Goal: Information Seeking & Learning: Learn about a topic

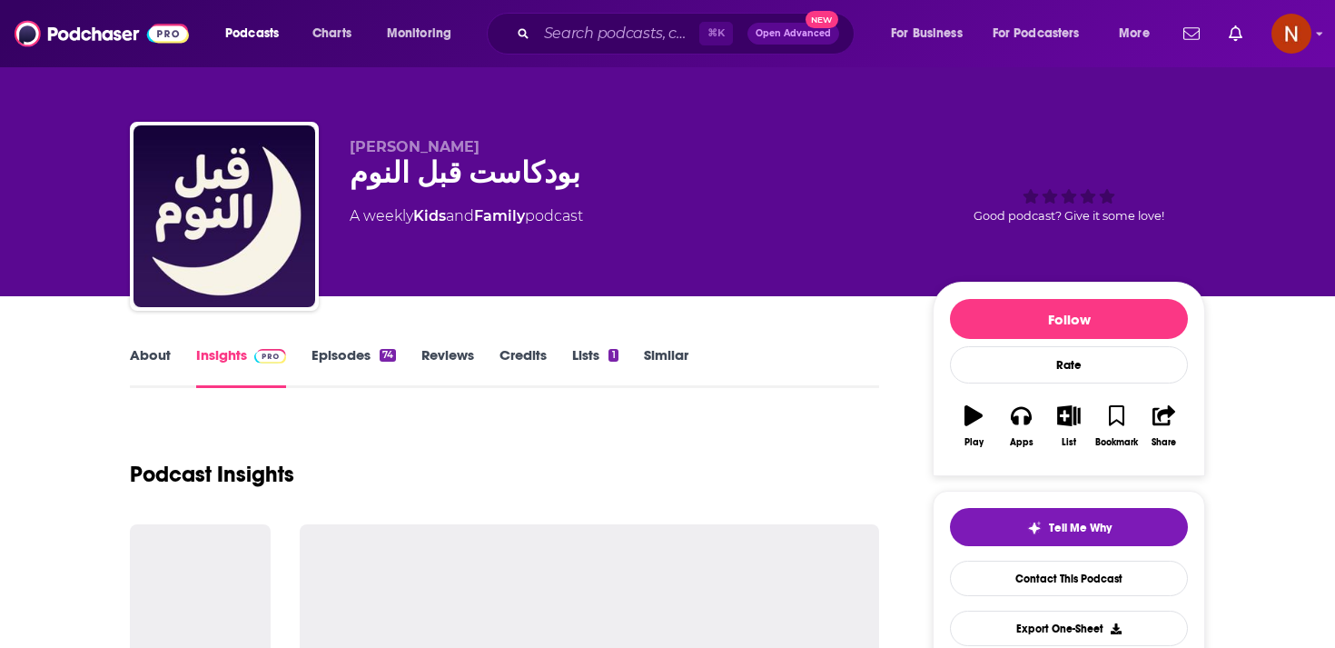
scroll to position [425, 0]
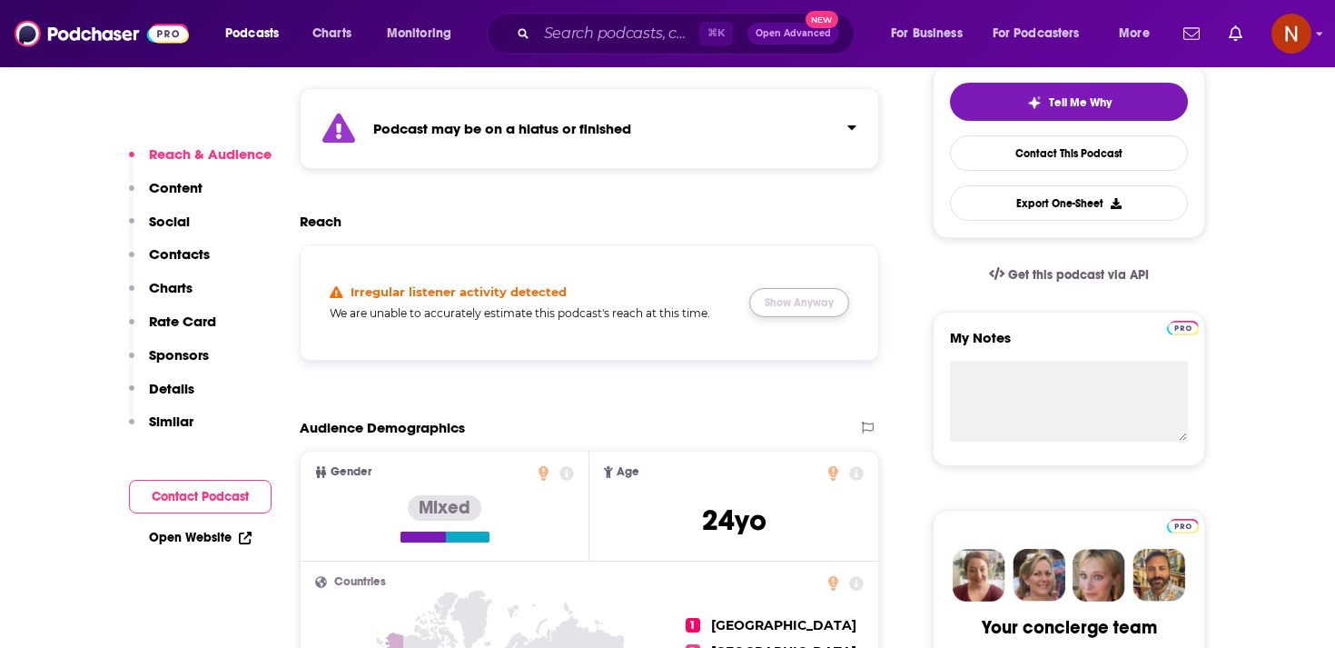
click at [794, 307] on button "Show Anyway" at bounding box center [799, 302] width 100 height 29
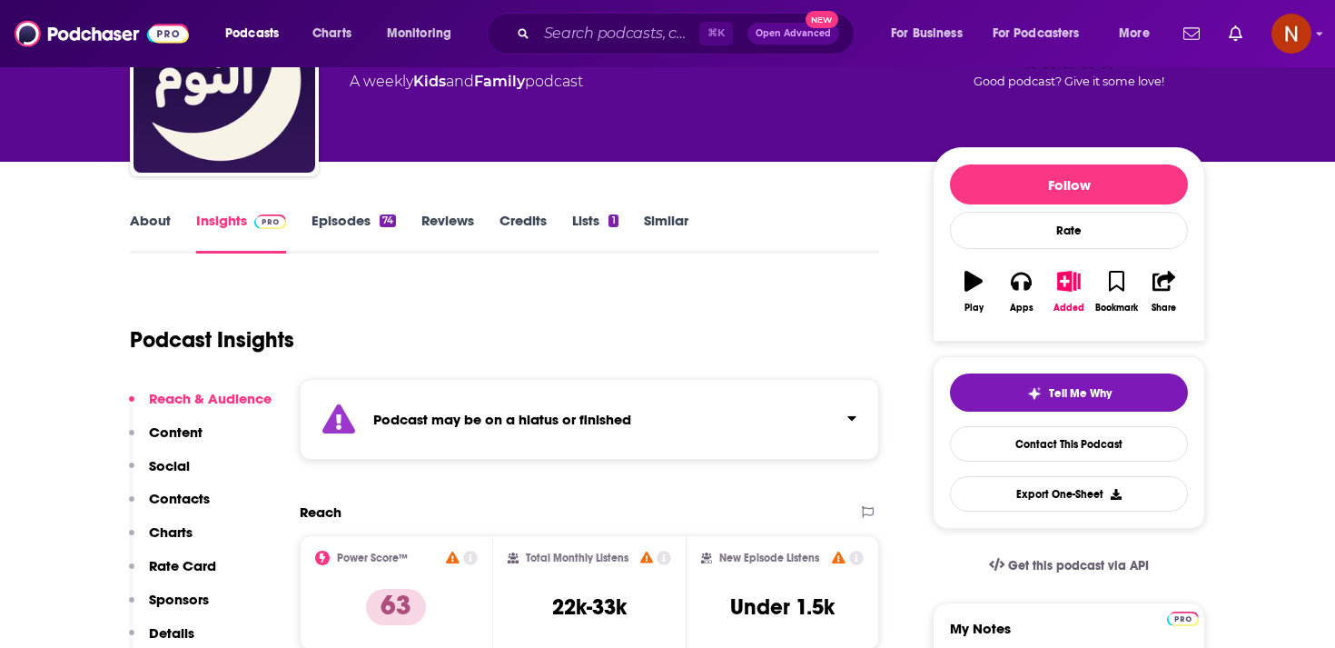
scroll to position [0, 0]
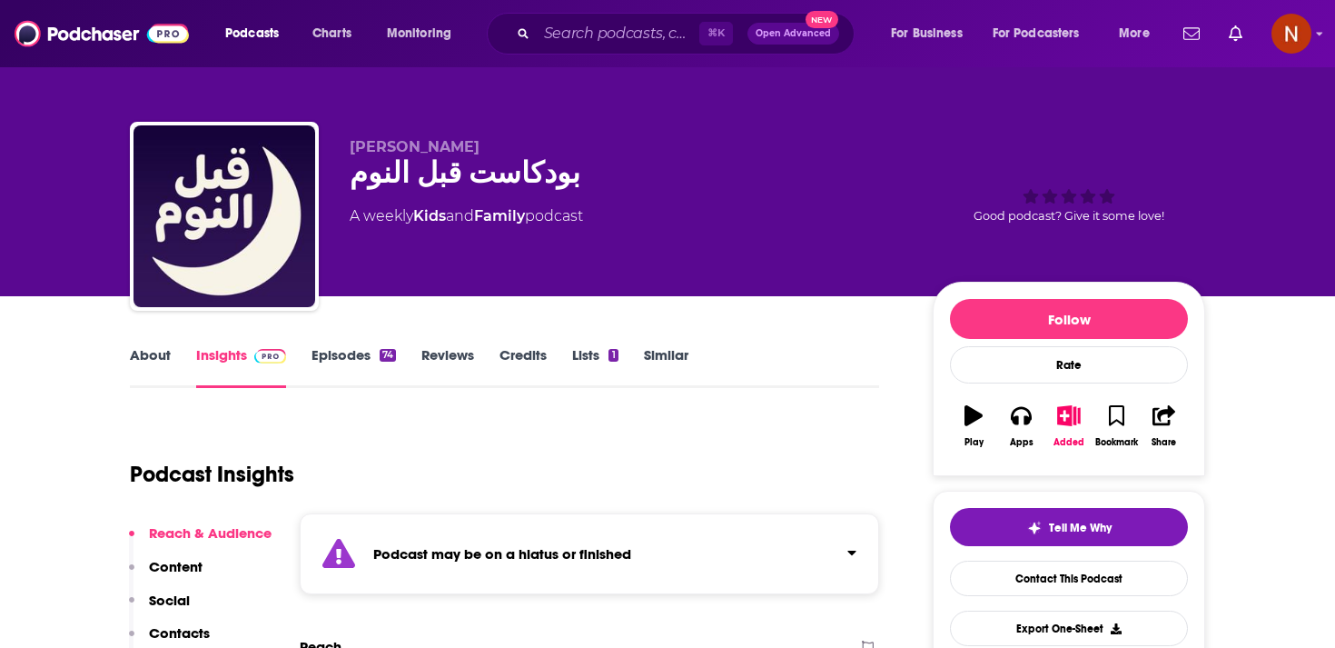
click at [335, 348] on link "Episodes 74" at bounding box center [354, 367] width 84 height 42
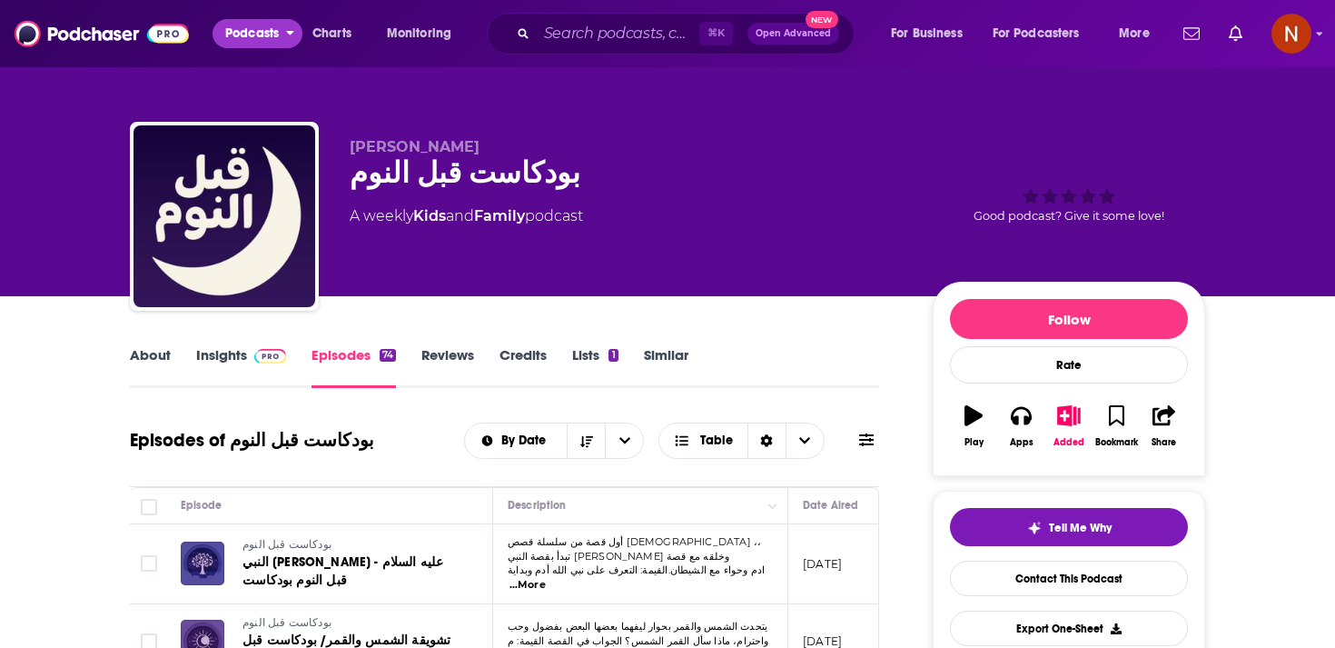
click at [273, 28] on span "Podcasts" at bounding box center [252, 33] width 54 height 25
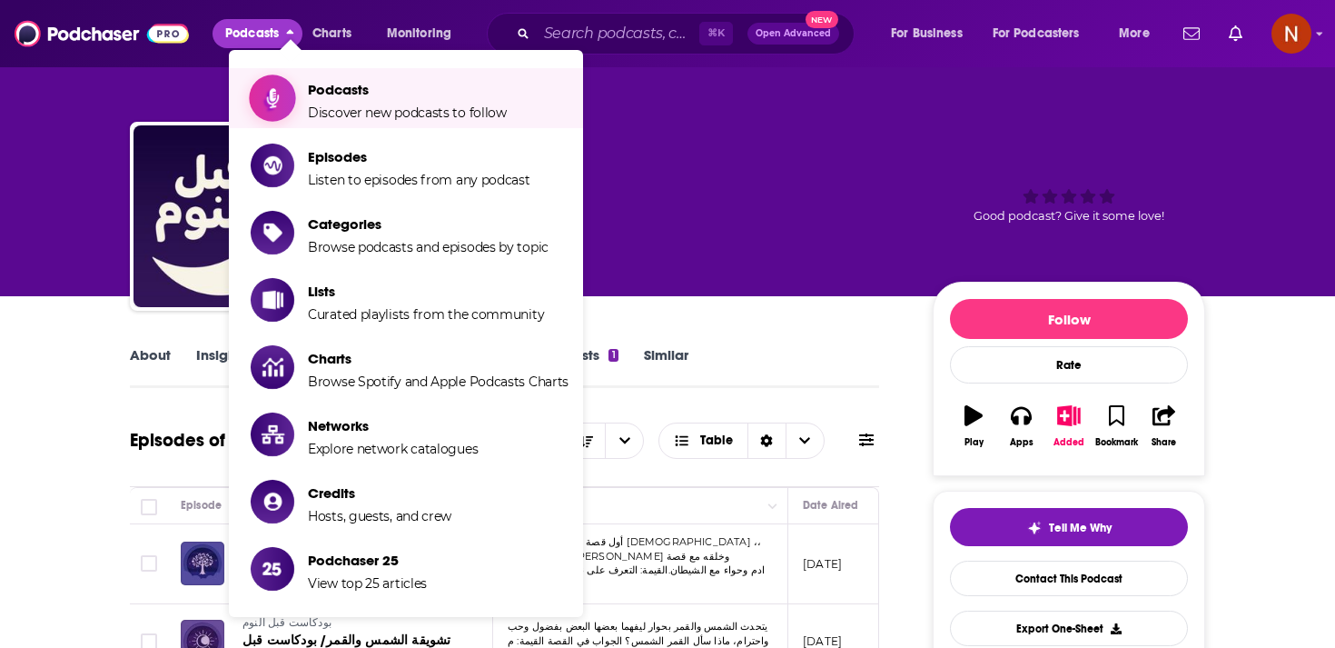
click at [294, 94] on span "Show item sub-menu" at bounding box center [273, 98] width 140 height 140
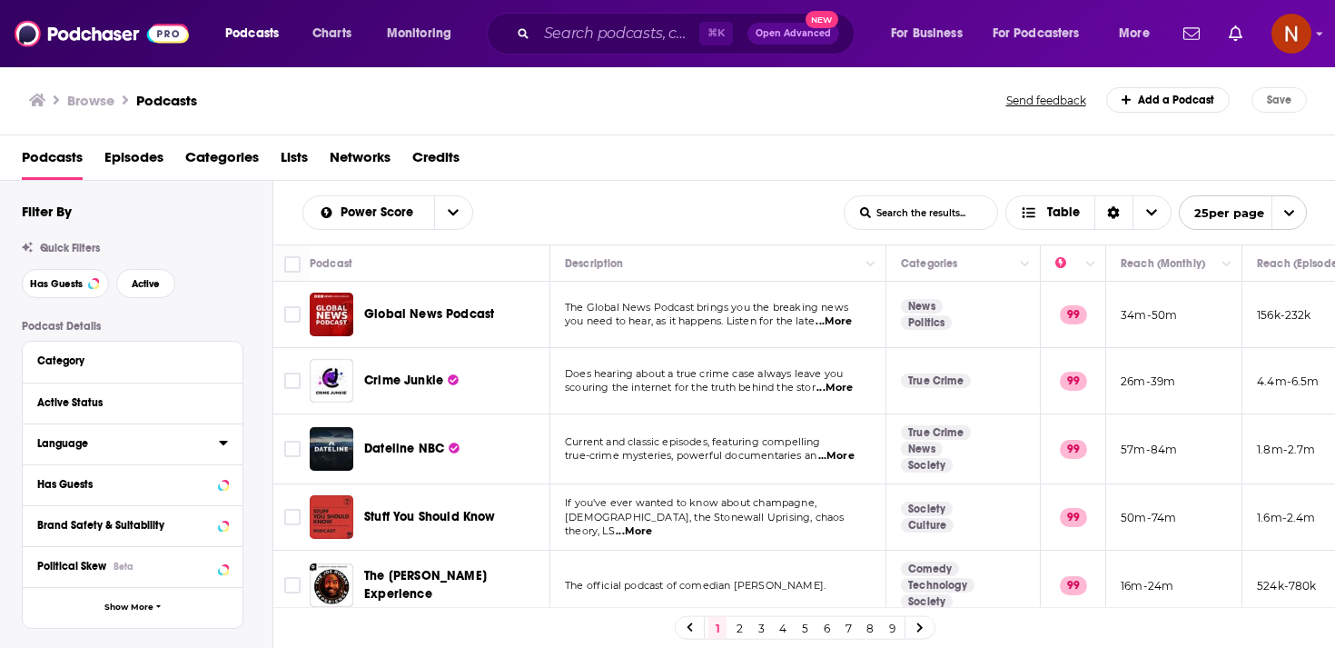
drag, startPoint x: 223, startPoint y: 432, endPoint x: 226, endPoint y: 445, distance: 13.0
click at [226, 445] on icon at bounding box center [223, 442] width 9 height 15
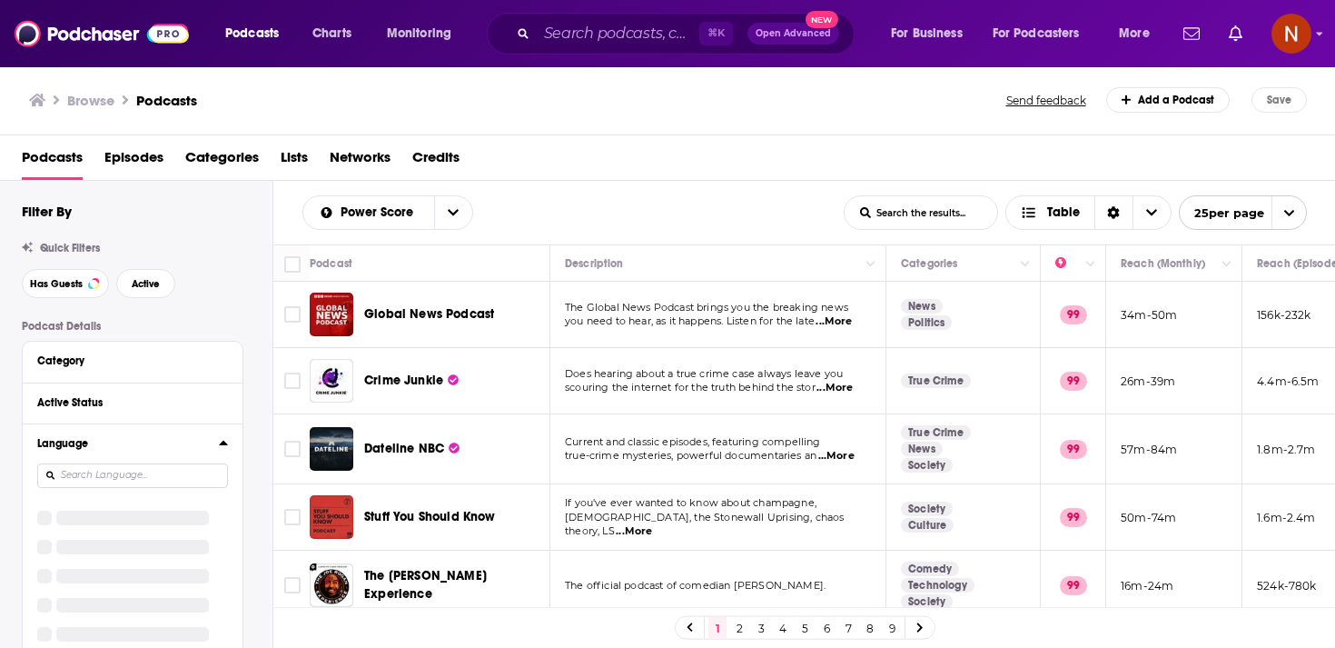
scroll to position [5, 0]
click at [196, 477] on input at bounding box center [132, 471] width 191 height 25
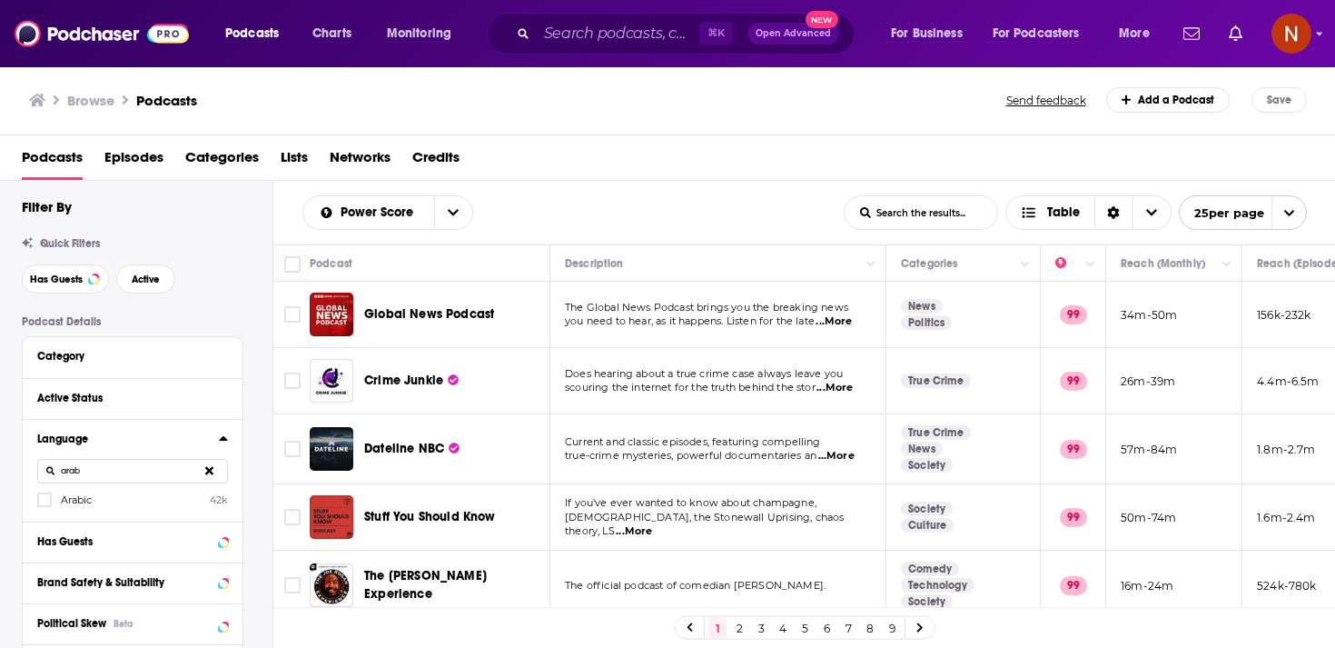
type input "arab"
click at [105, 504] on label "Arabic 42k" at bounding box center [132, 498] width 191 height 15
click at [45, 505] on input "multiSelectOption-ar-0" at bounding box center [45, 505] width 0 height 0
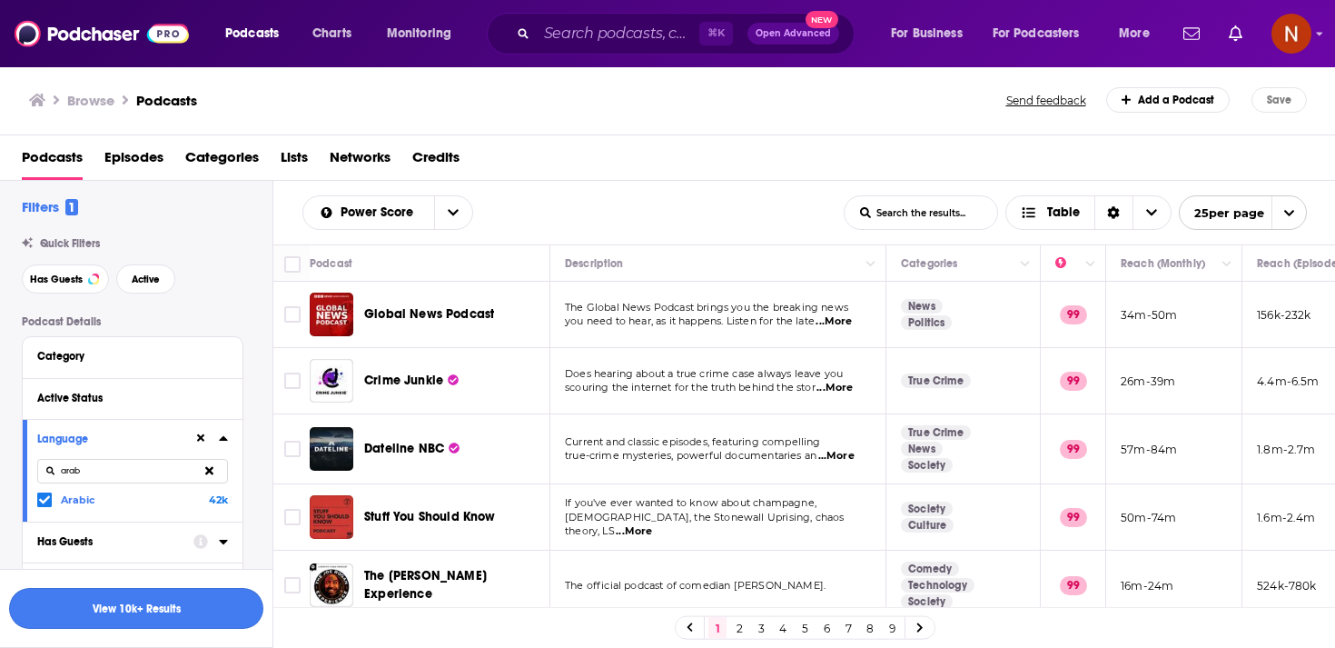
click at [193, 618] on button "View 10k+ Results" at bounding box center [136, 608] width 254 height 41
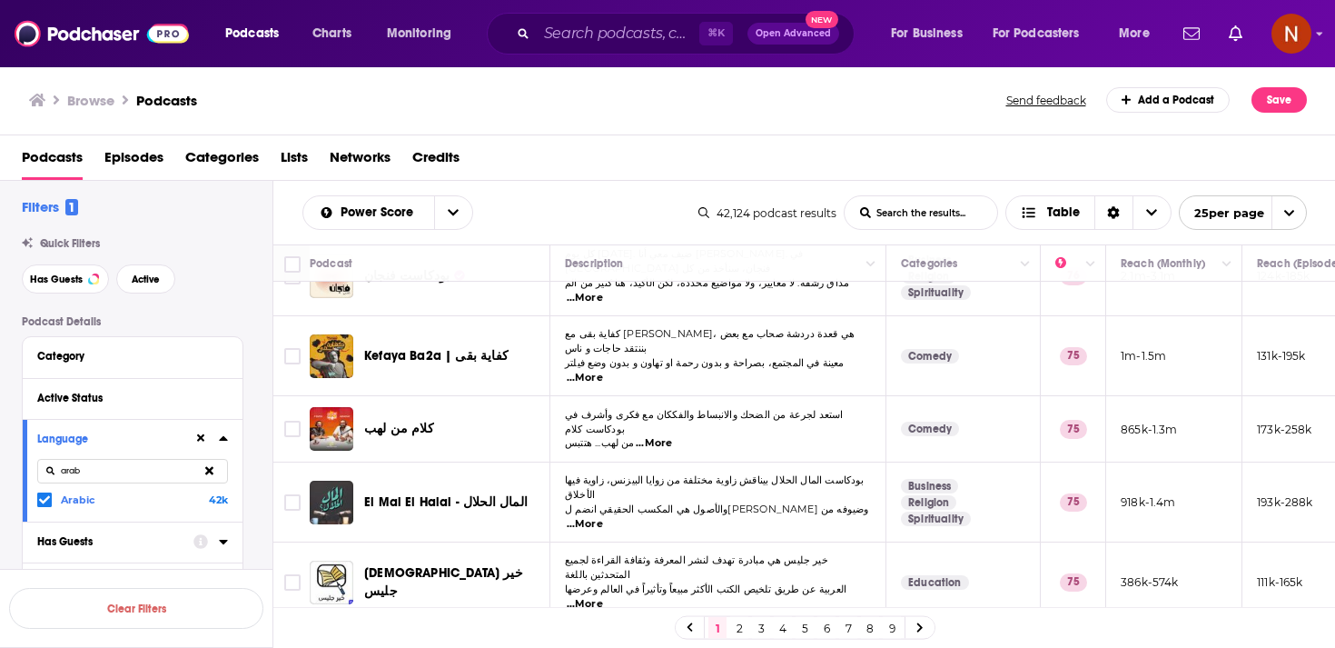
scroll to position [1383, 0]
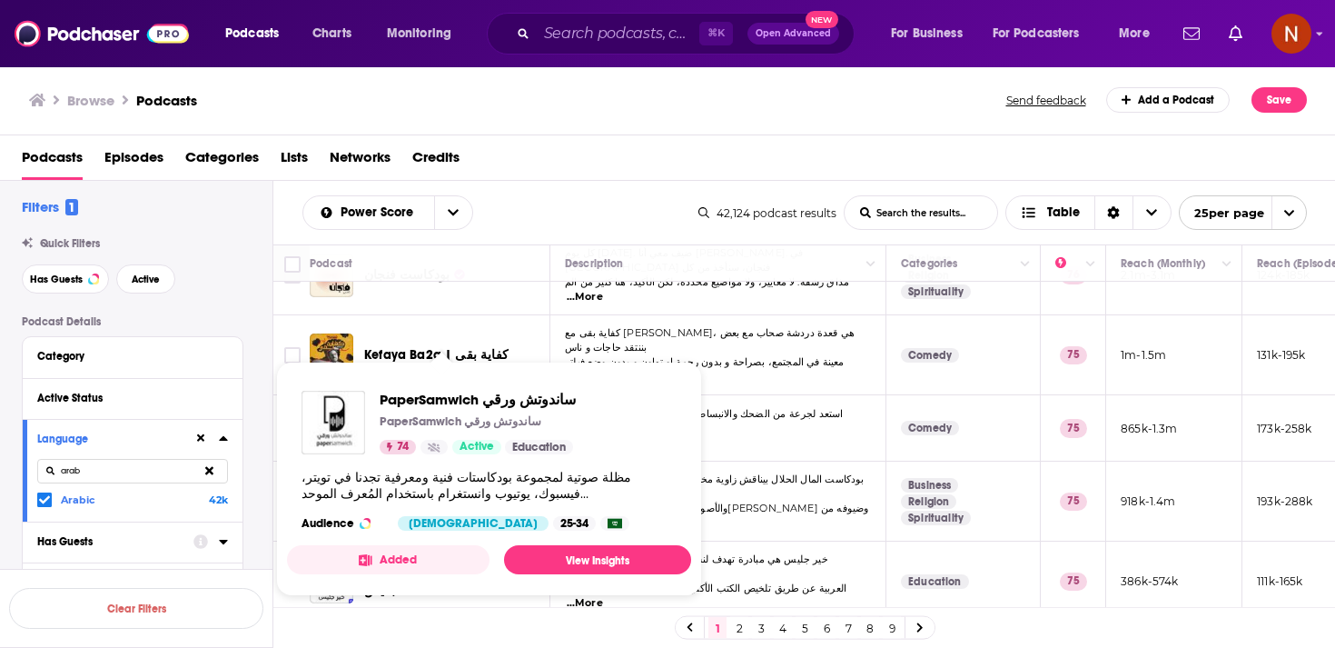
click at [506, 505] on div "PaperSamwich ساندوتش ورقي PaperSamwich ساندوتش ورقي 74 Active Education مظلة صو…" at bounding box center [489, 460] width 404 height 169
click at [492, 404] on span "PaperSamwich ساندوتش ورقي" at bounding box center [478, 399] width 196 height 17
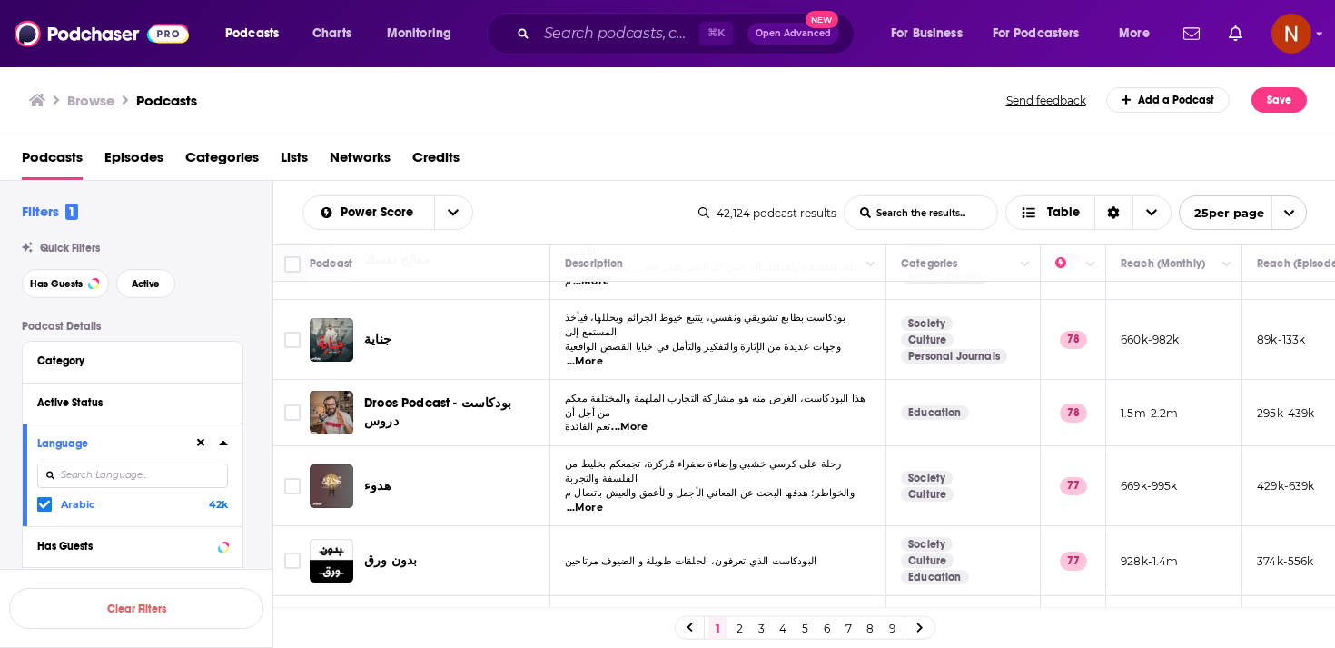
scroll to position [772, 0]
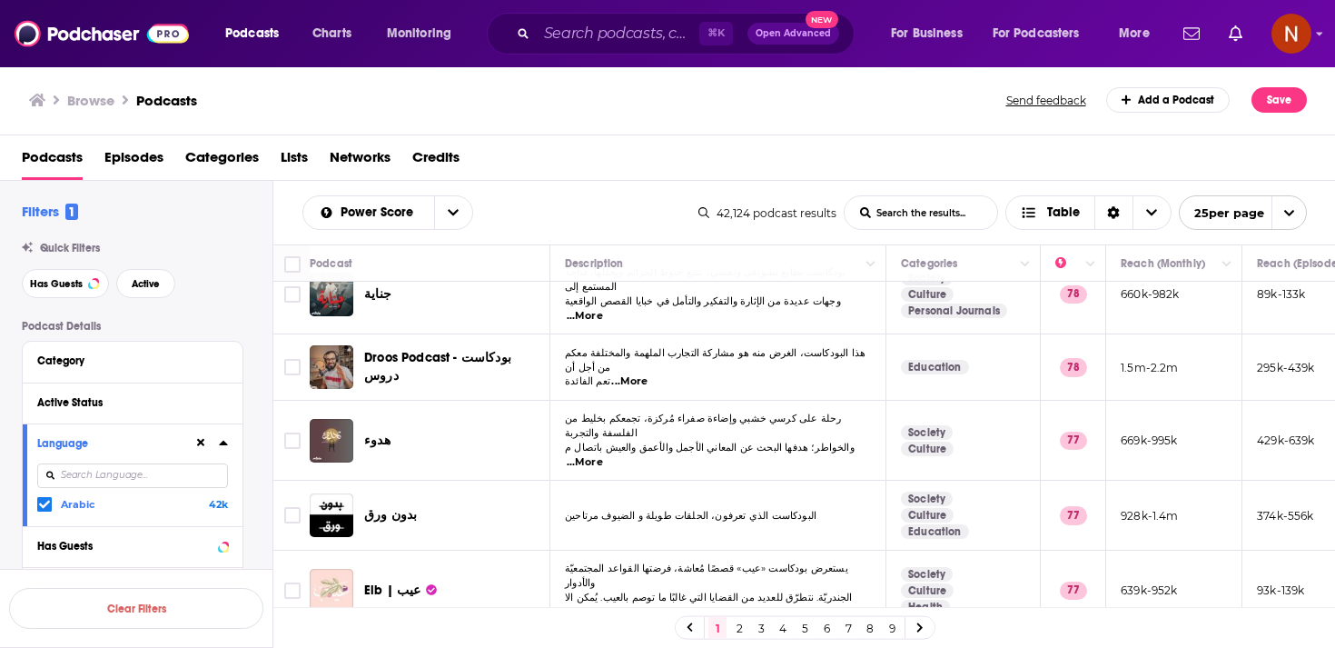
click at [374, 507] on span "بدون ورق" at bounding box center [390, 514] width 53 height 15
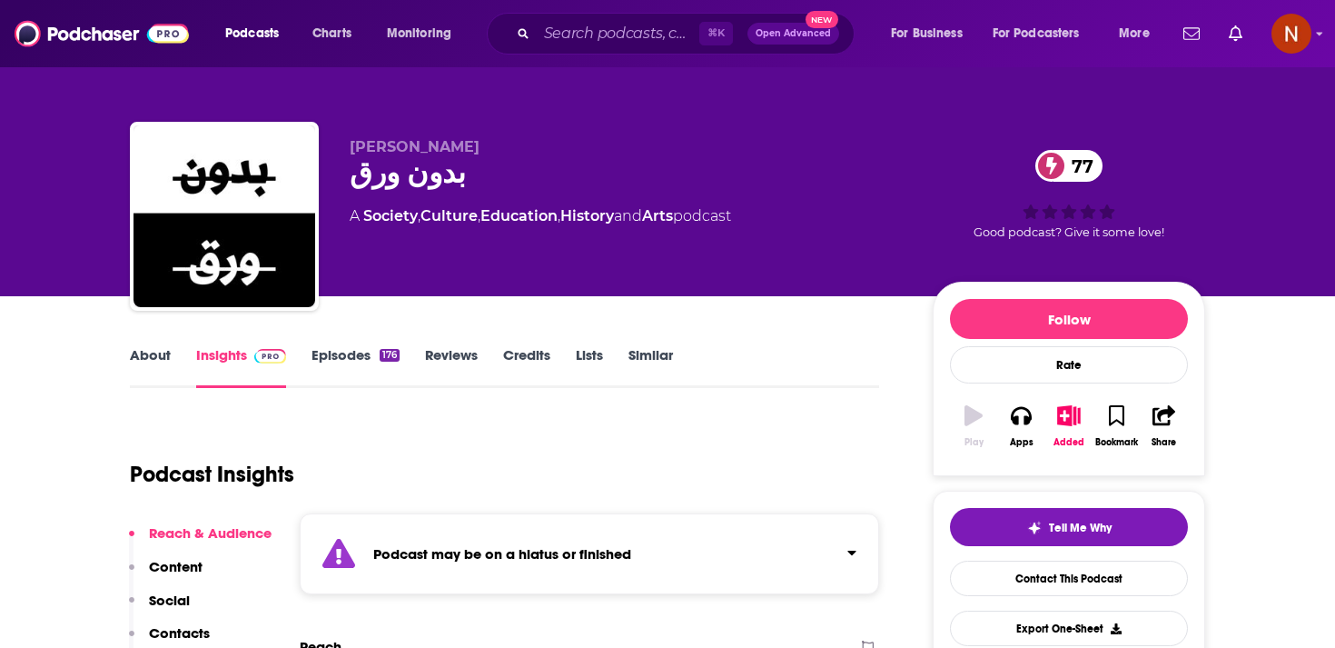
click at [387, 191] on div "بدون ورق 77" at bounding box center [627, 172] width 554 height 35
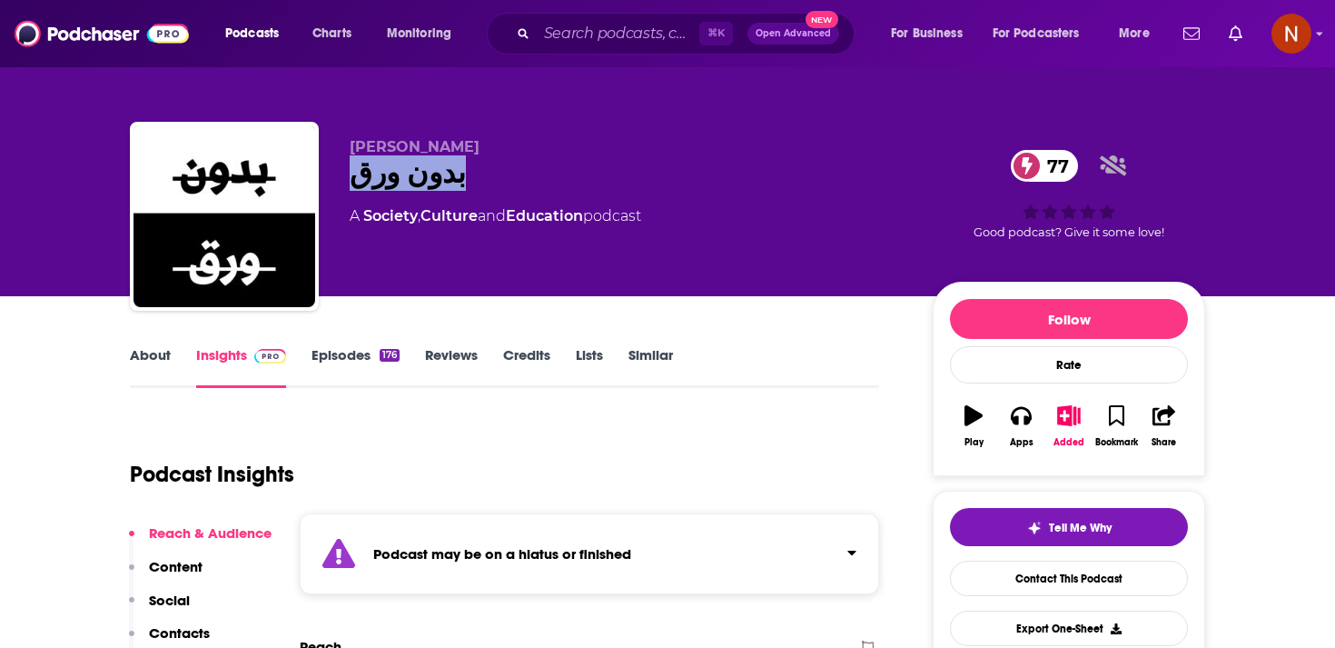
click at [387, 191] on div "بدون ورق 77" at bounding box center [627, 172] width 554 height 35
click at [391, 186] on div "بدون ورق 77" at bounding box center [627, 172] width 554 height 35
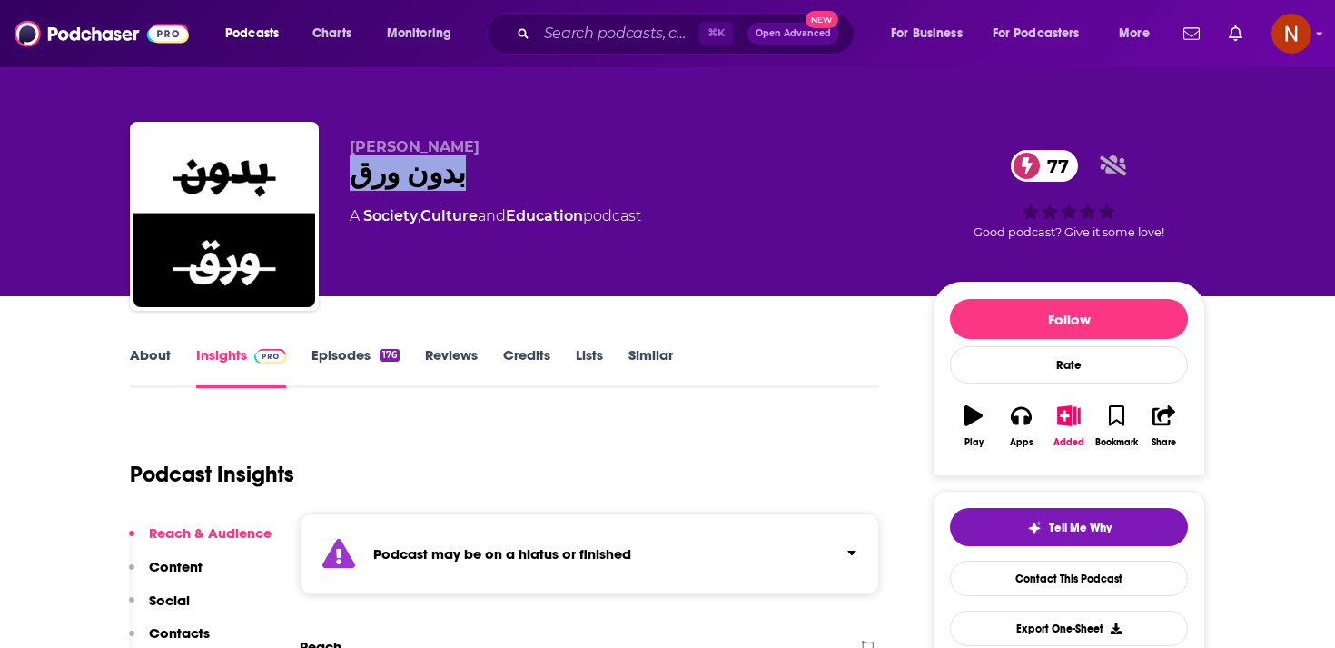
copy div "بدون ورق 77"
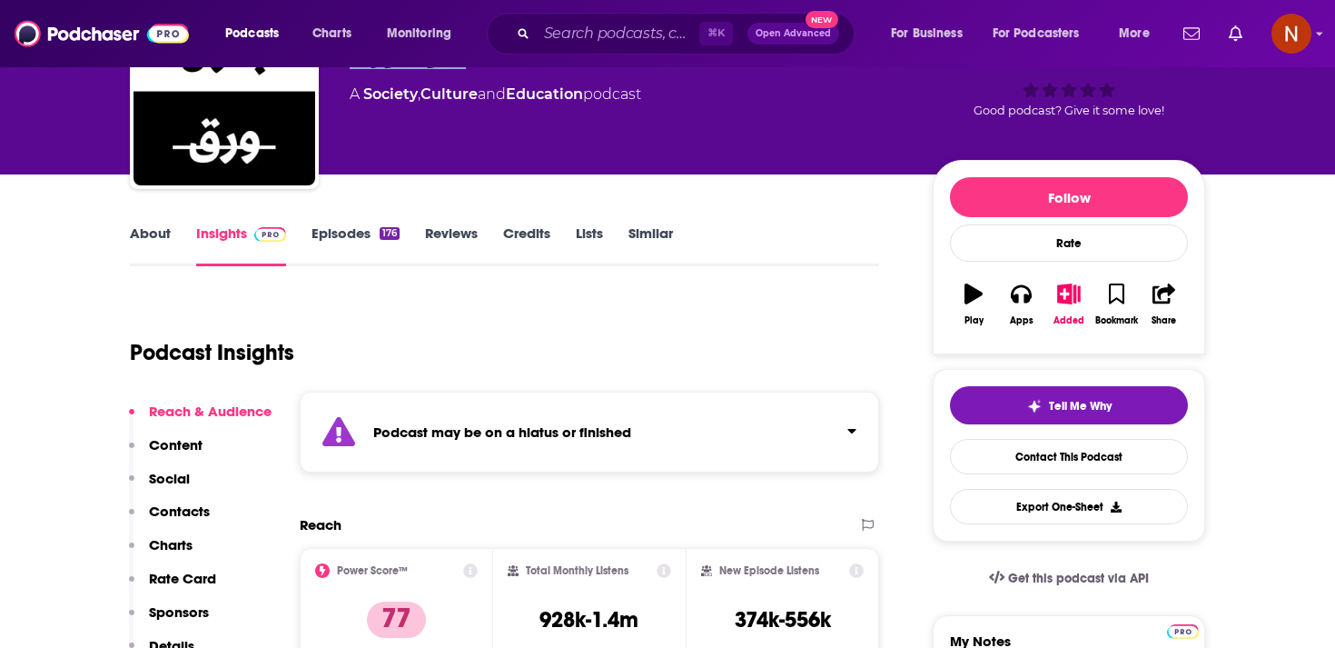
scroll to position [136, 0]
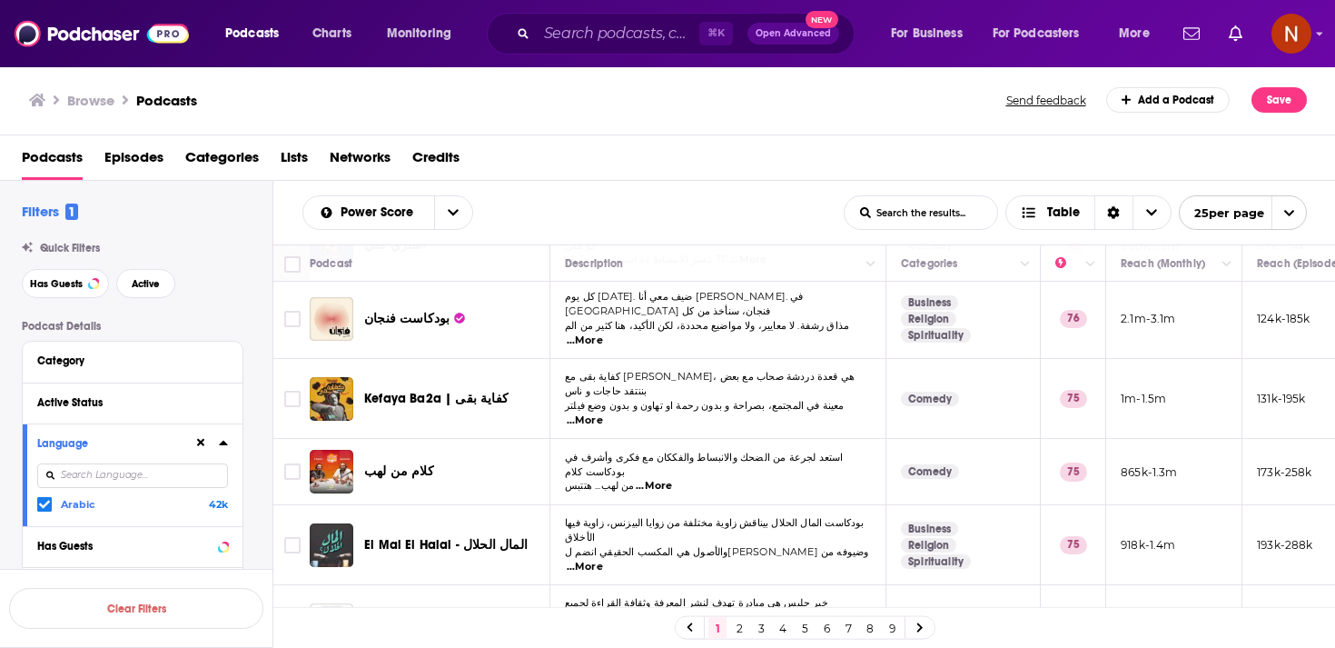
scroll to position [1383, 0]
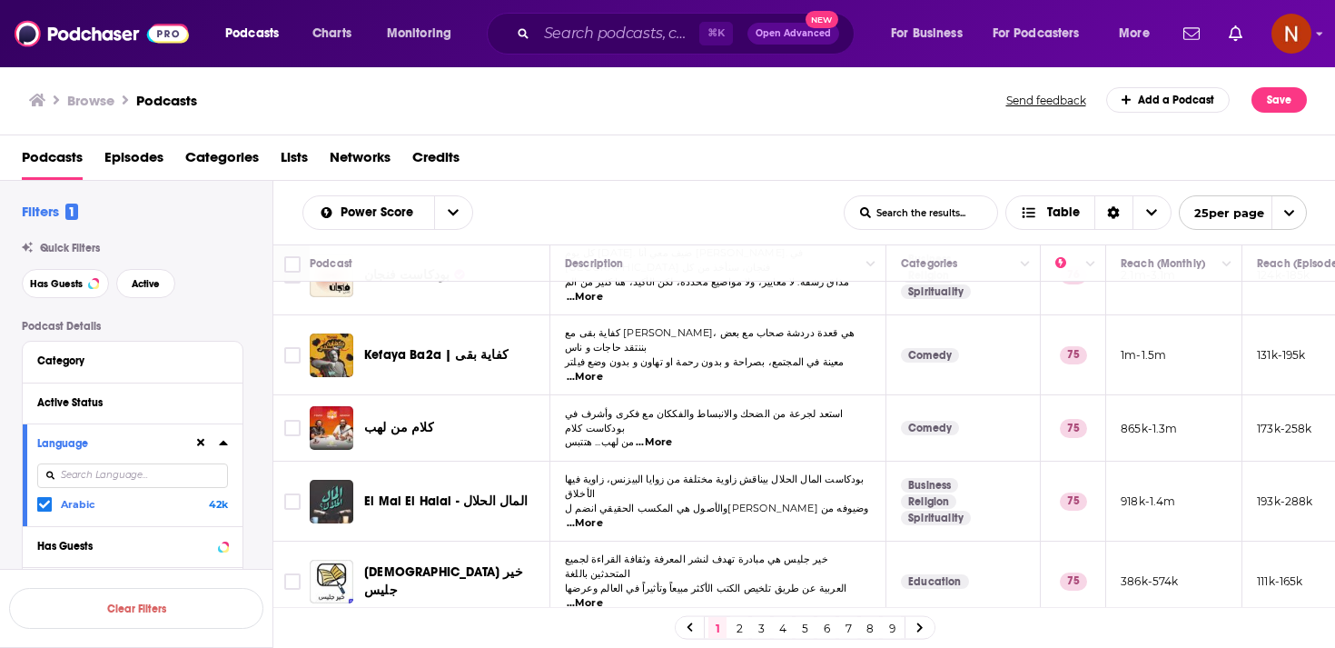
click at [742, 630] on link "2" at bounding box center [739, 628] width 18 height 22
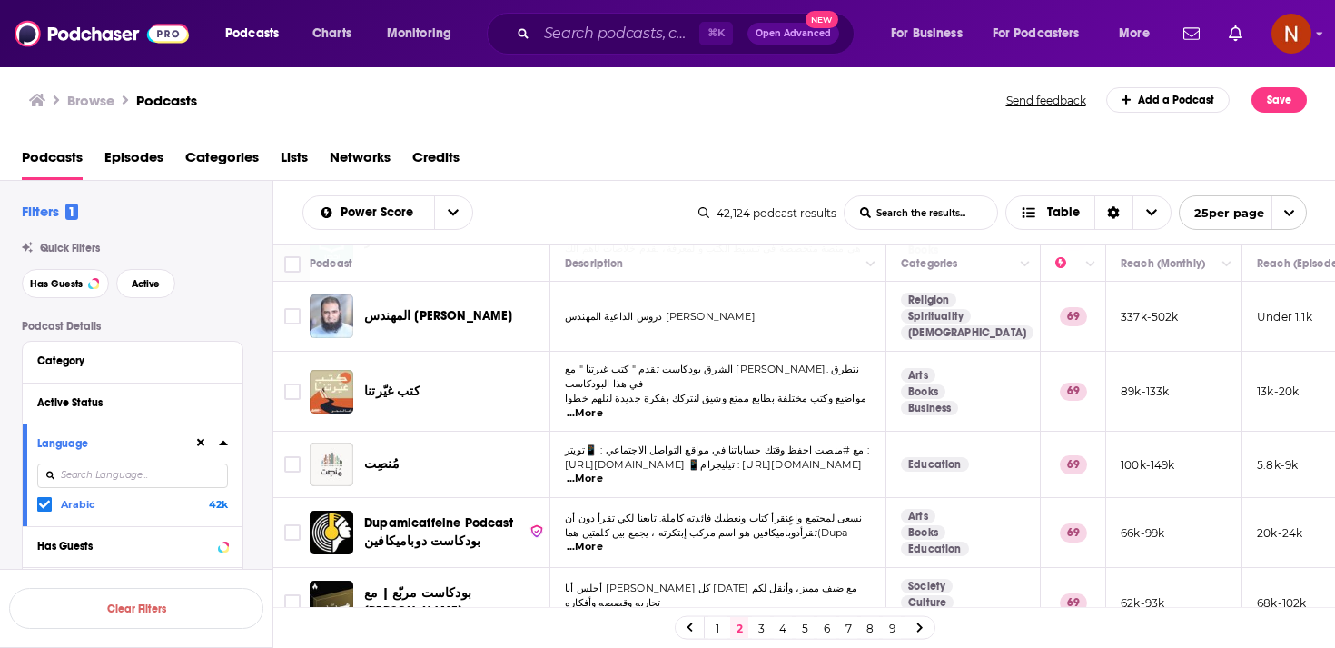
scroll to position [1376, 0]
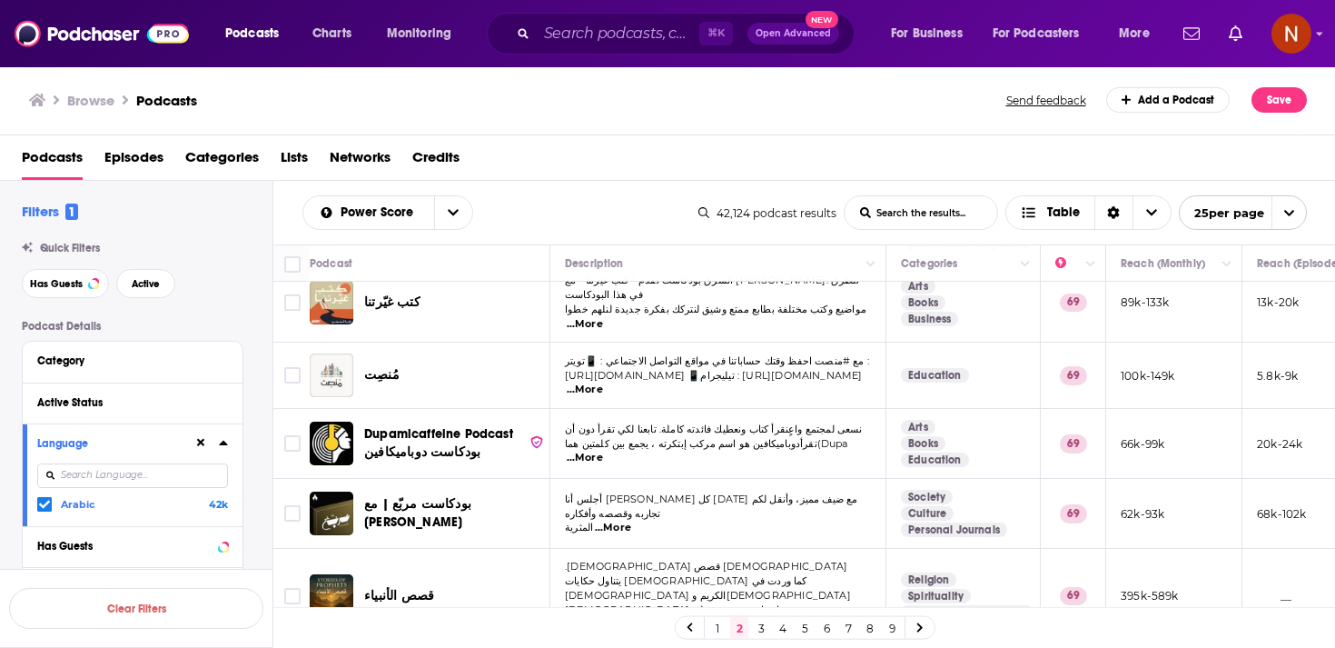
click at [763, 629] on link "3" at bounding box center [761, 628] width 18 height 22
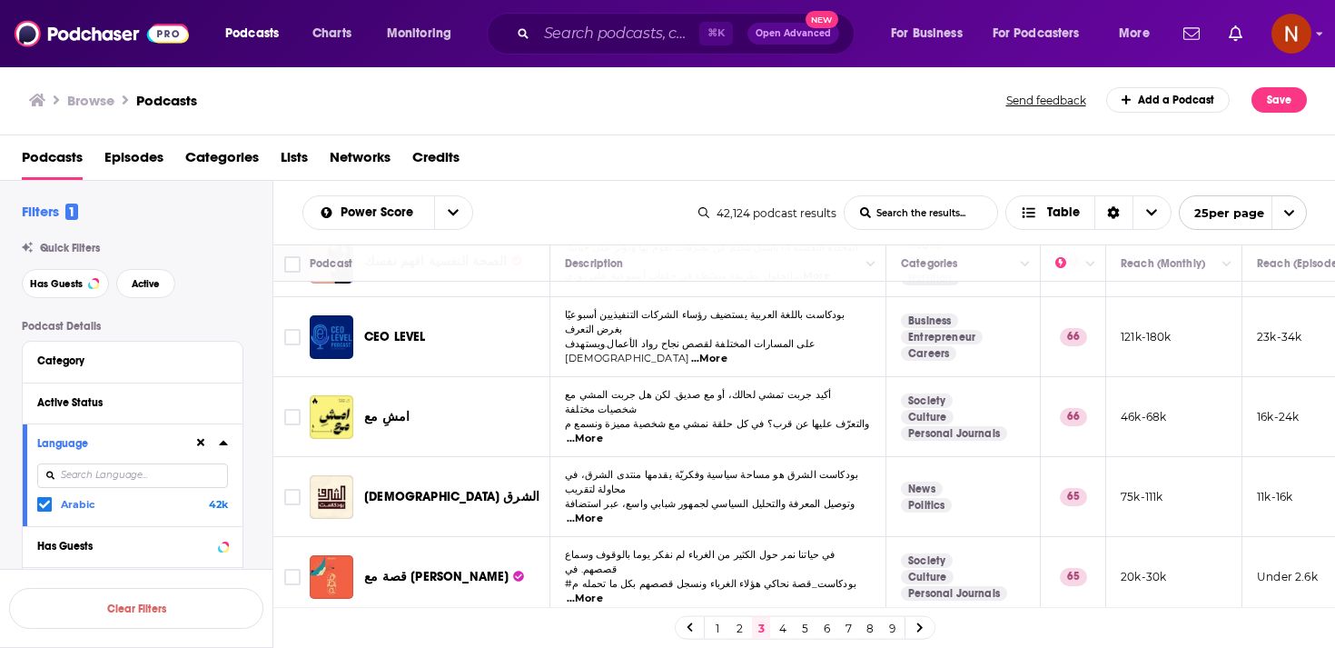
scroll to position [1383, 0]
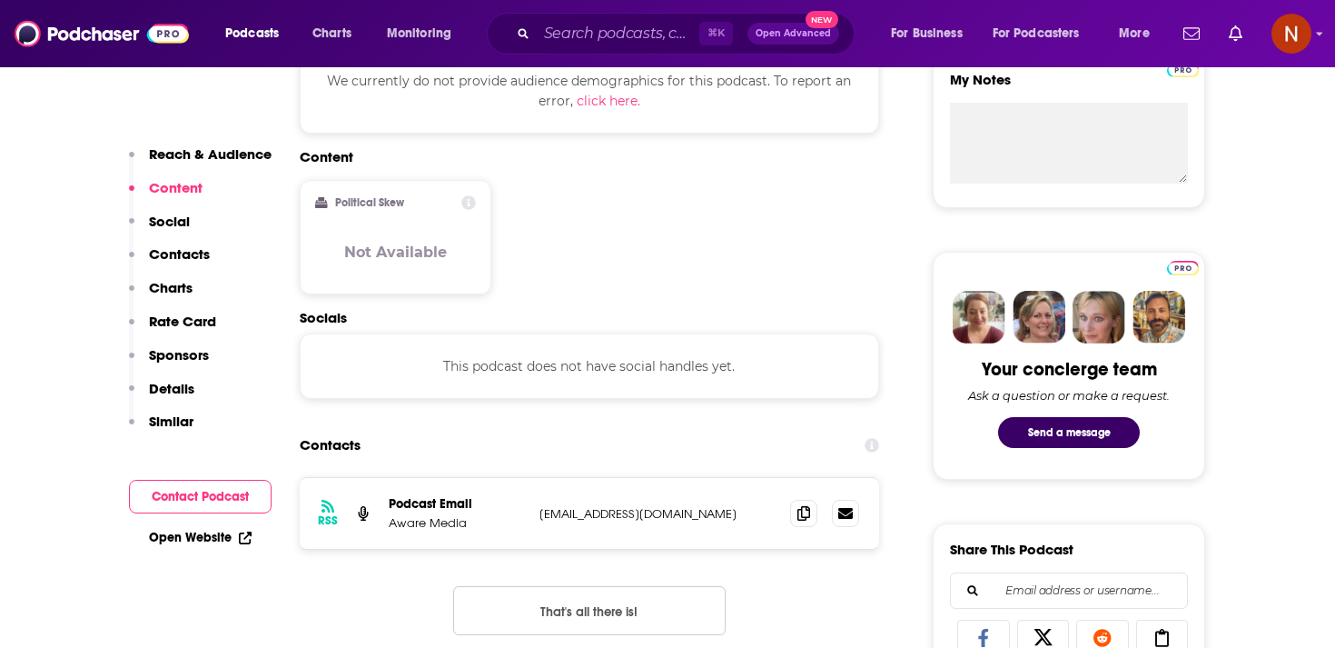
scroll to position [713, 0]
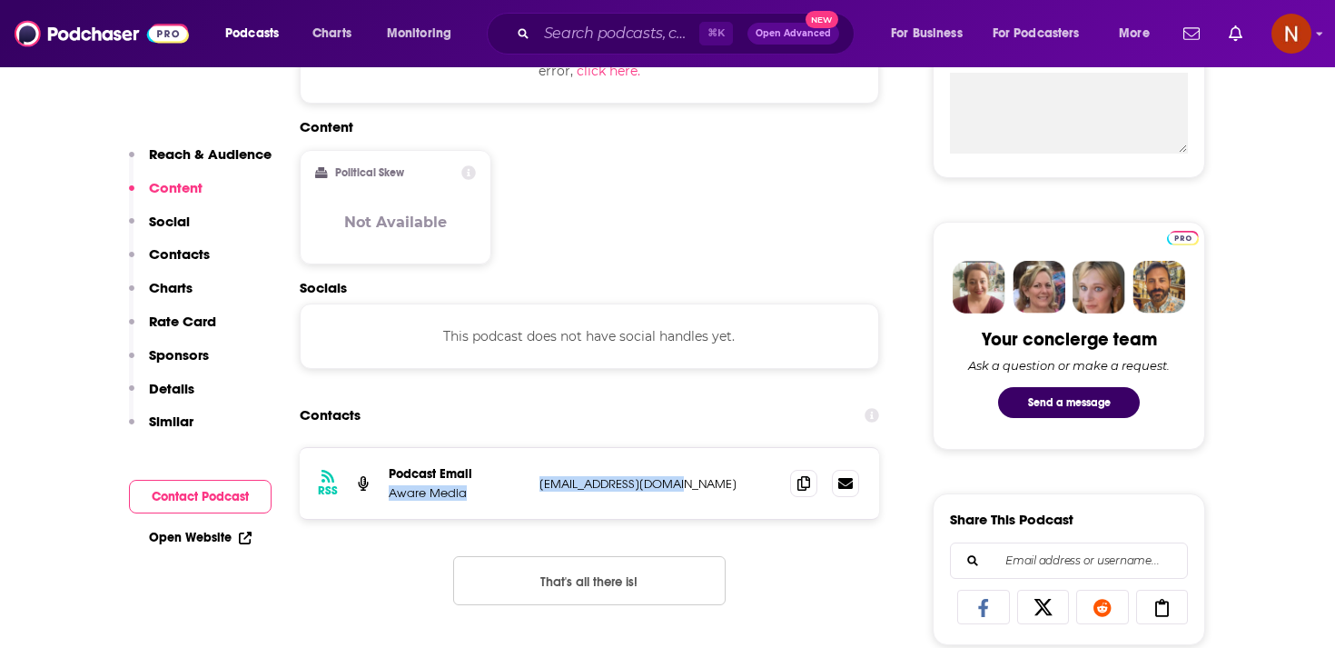
drag, startPoint x: 529, startPoint y: 486, endPoint x: 716, endPoint y: 504, distance: 188.0
click at [716, 504] on div "RSS Podcast Email Aware Media [EMAIL_ADDRESS][DOMAIN_NAME] [EMAIL_ADDRESS][DOMA…" at bounding box center [590, 483] width 580 height 71
click at [714, 497] on div "RSS Podcast Email Aware Media [EMAIL_ADDRESS][DOMAIN_NAME] [EMAIL_ADDRESS][DOMA…" at bounding box center [590, 483] width 580 height 71
drag, startPoint x: 711, startPoint y: 489, endPoint x: 538, endPoint y: 486, distance: 173.5
click at [538, 487] on div "RSS Podcast Email Aware Media [EMAIL_ADDRESS][DOMAIN_NAME] [EMAIL_ADDRESS][DOMA…" at bounding box center [590, 483] width 580 height 71
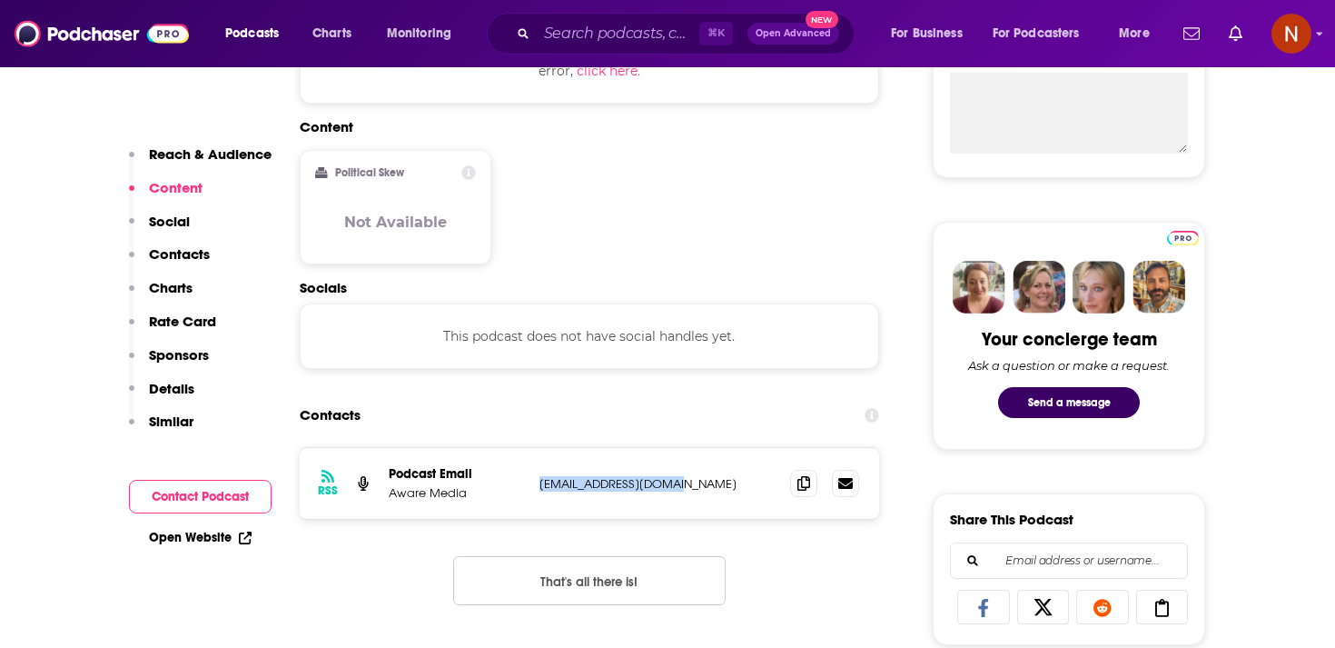
copy p "[EMAIL_ADDRESS][DOMAIN_NAME]"
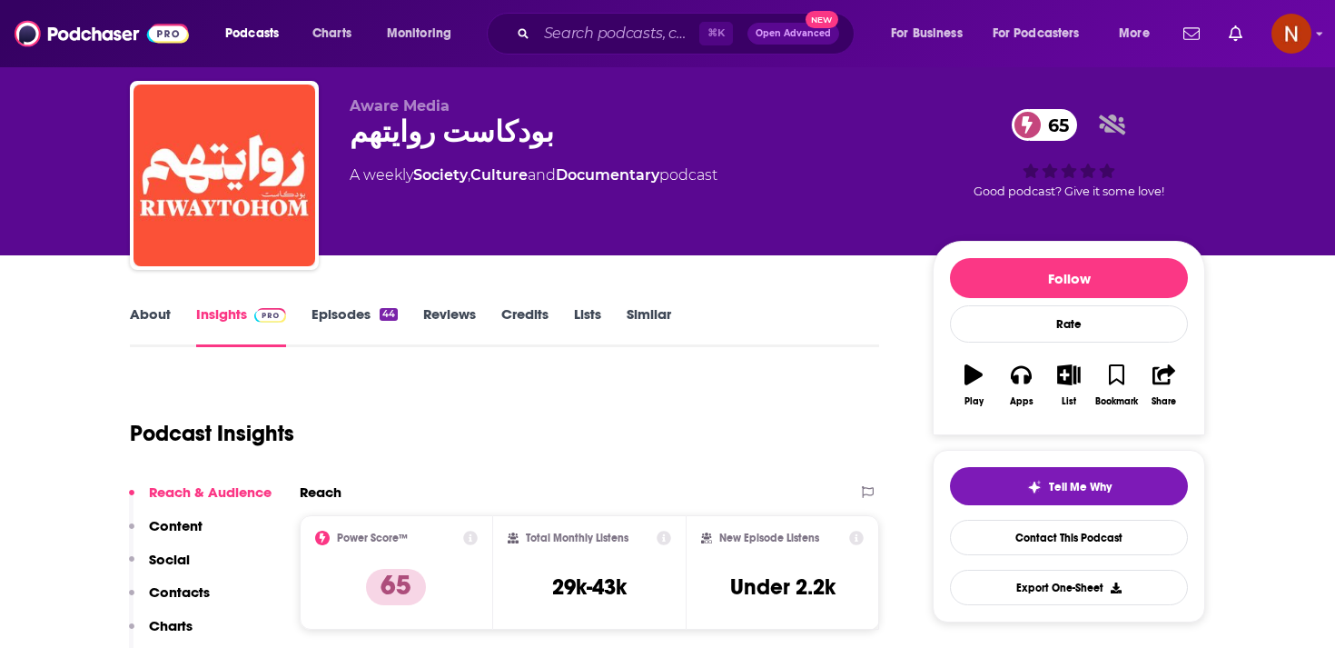
scroll to position [0, 0]
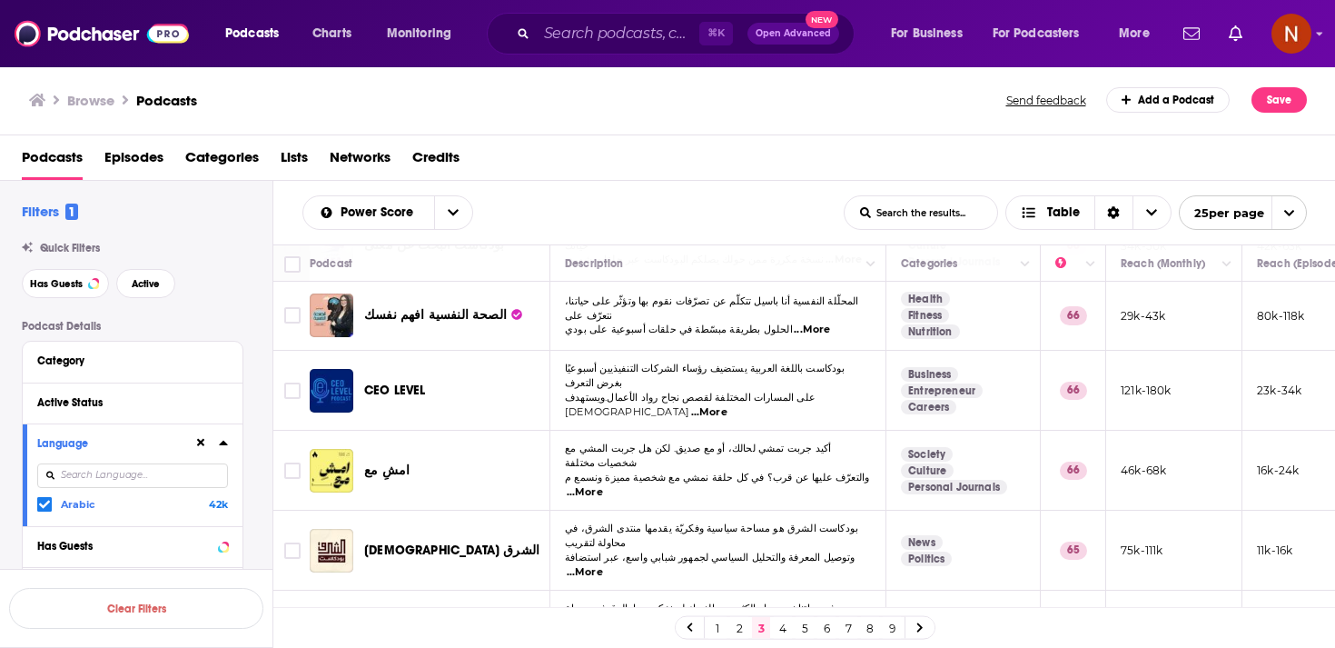
scroll to position [1383, 0]
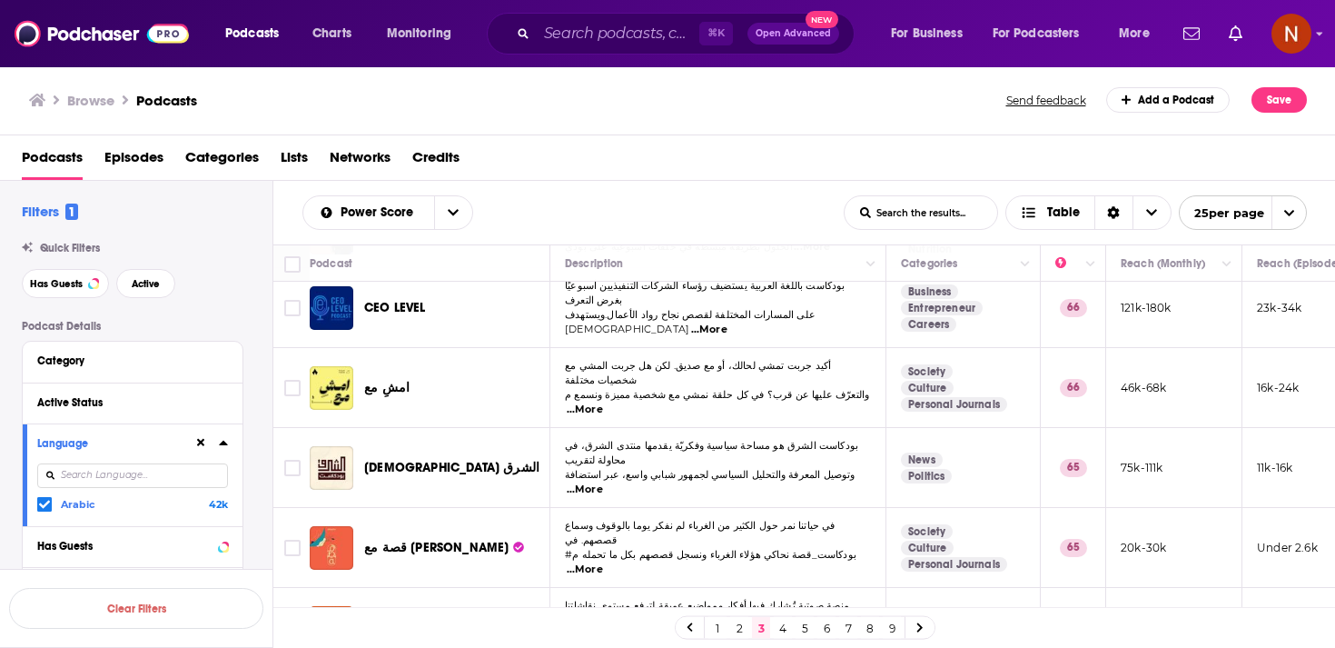
click at [923, 624] on icon at bounding box center [920, 627] width 7 height 11
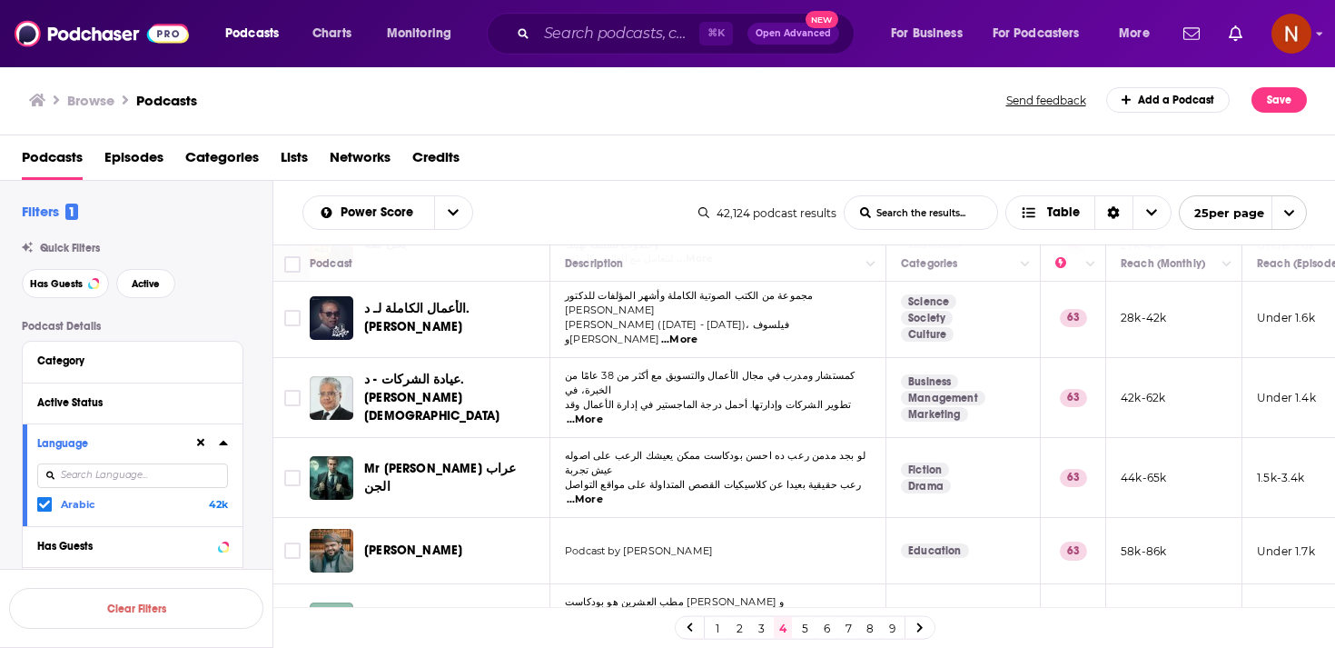
scroll to position [1372, 0]
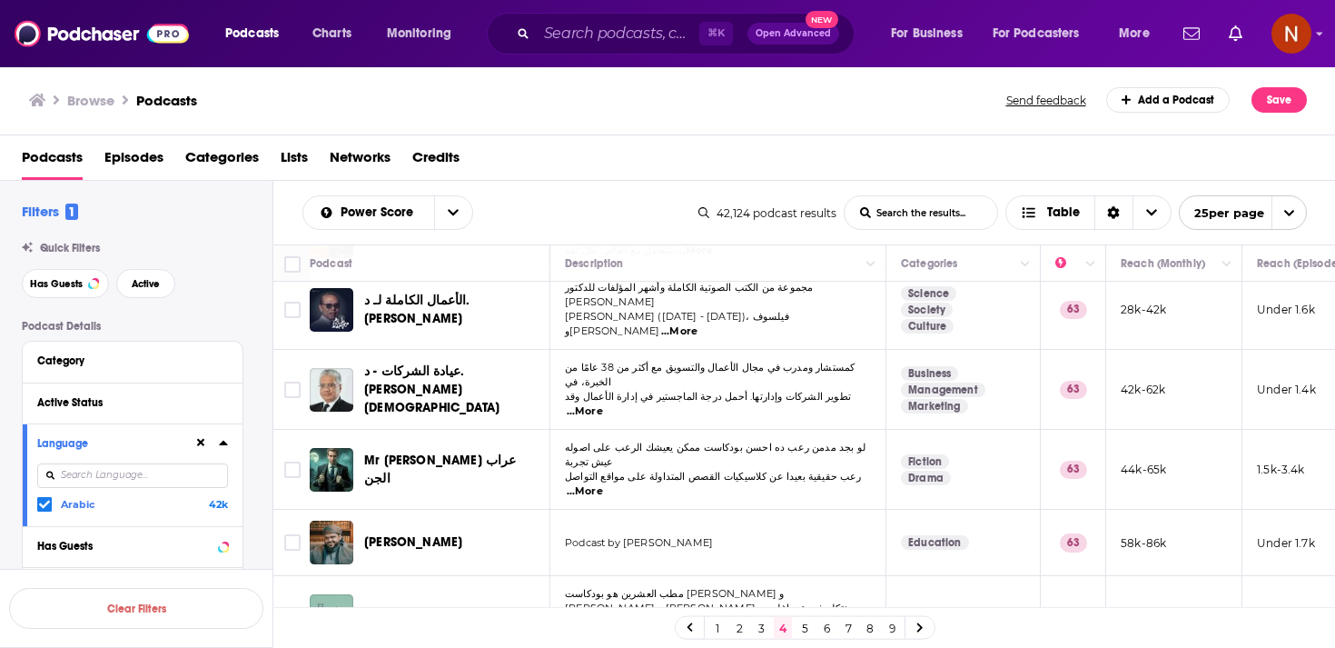
click at [914, 627] on link at bounding box center [920, 627] width 29 height 21
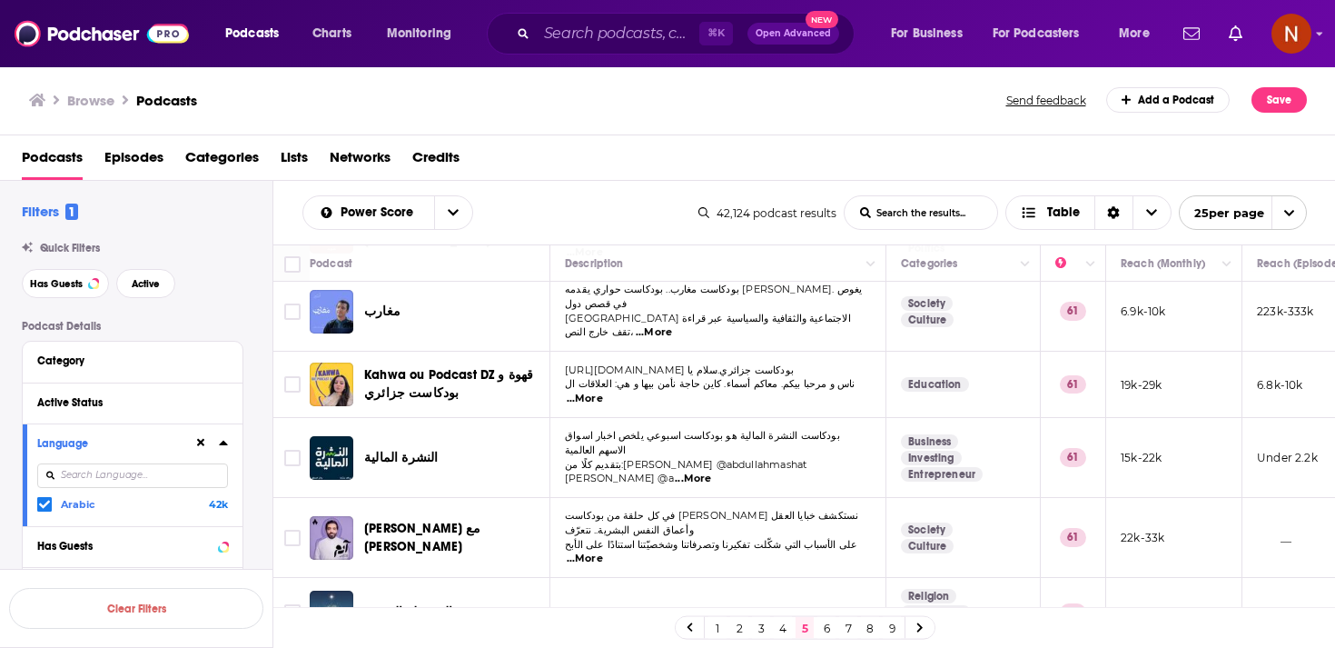
scroll to position [1000, 0]
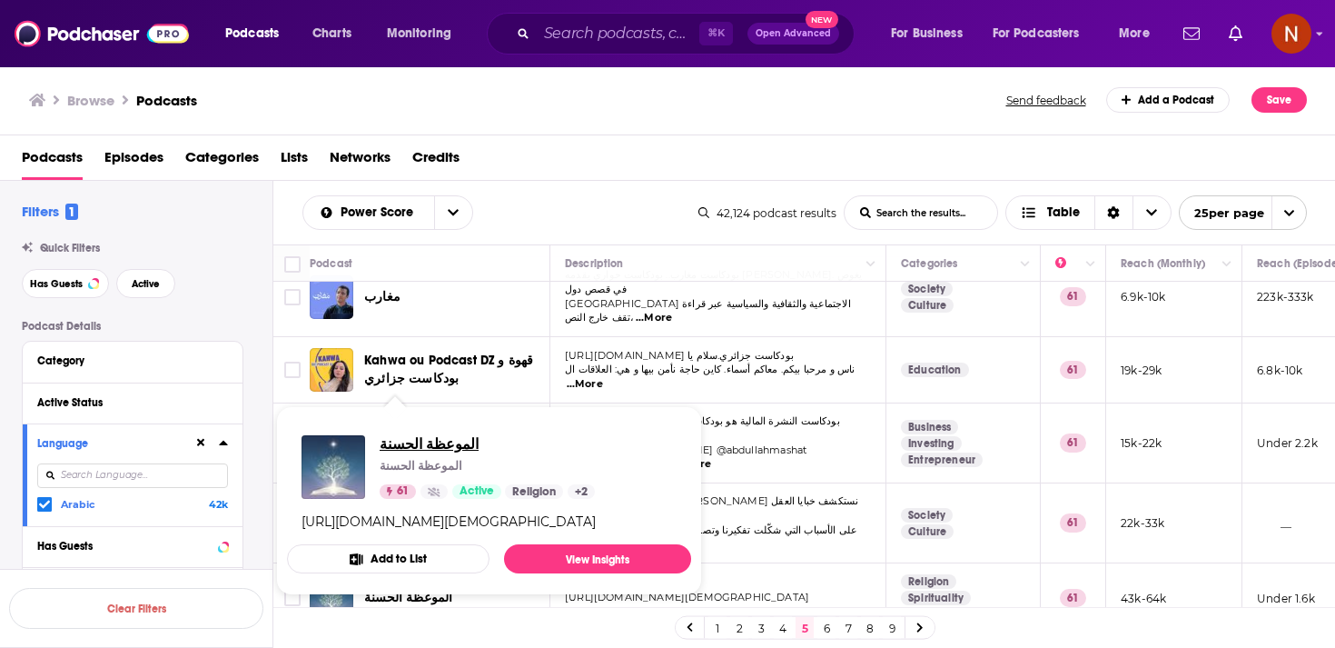
click at [421, 446] on span "الموعظة الحسنة" at bounding box center [487, 443] width 215 height 17
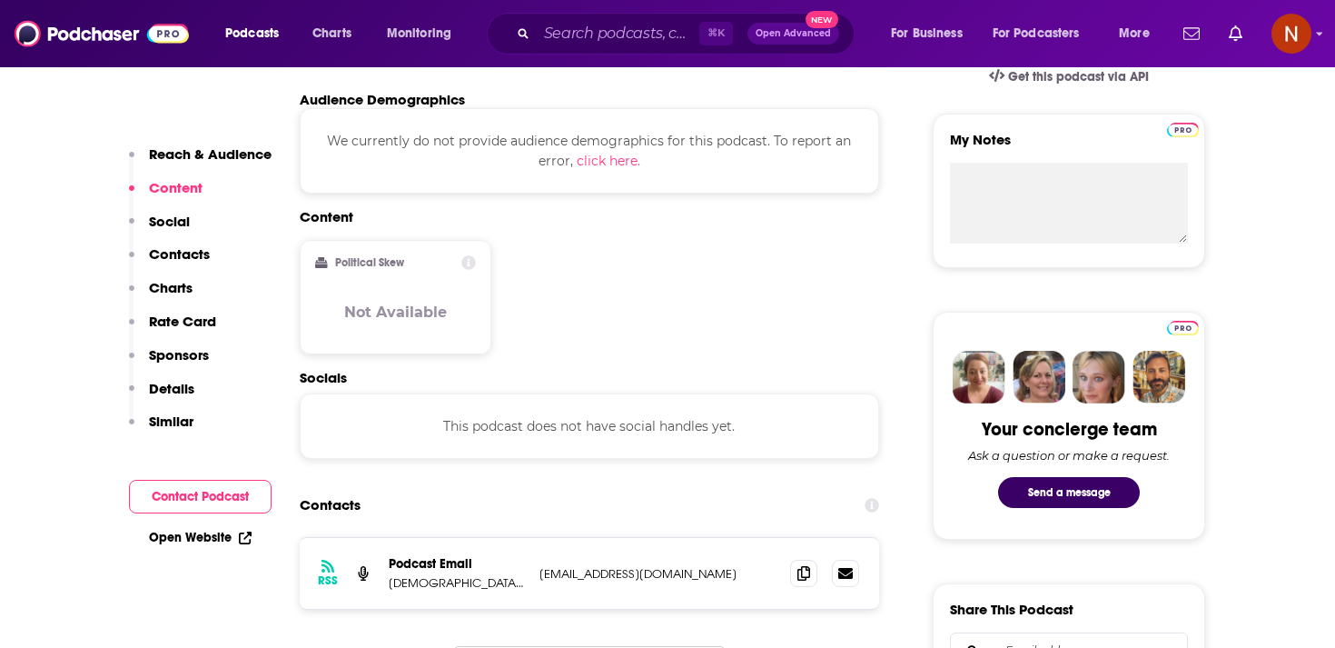
scroll to position [707, 0]
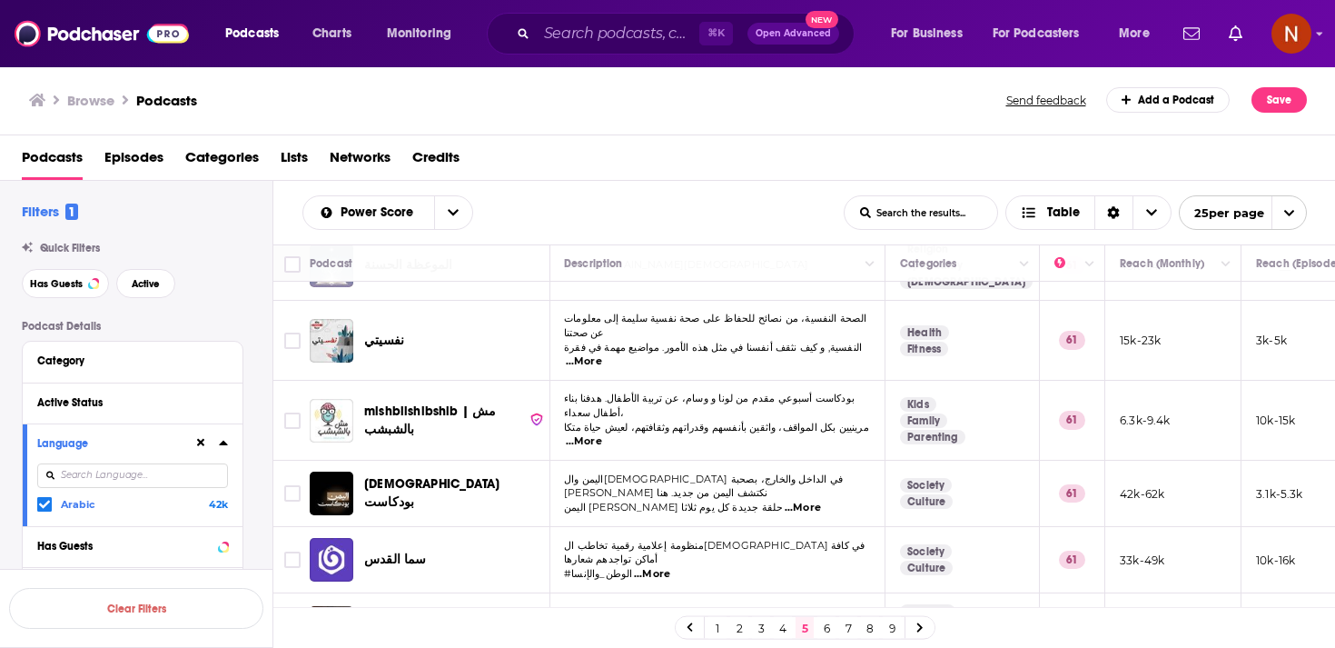
scroll to position [1362, 1]
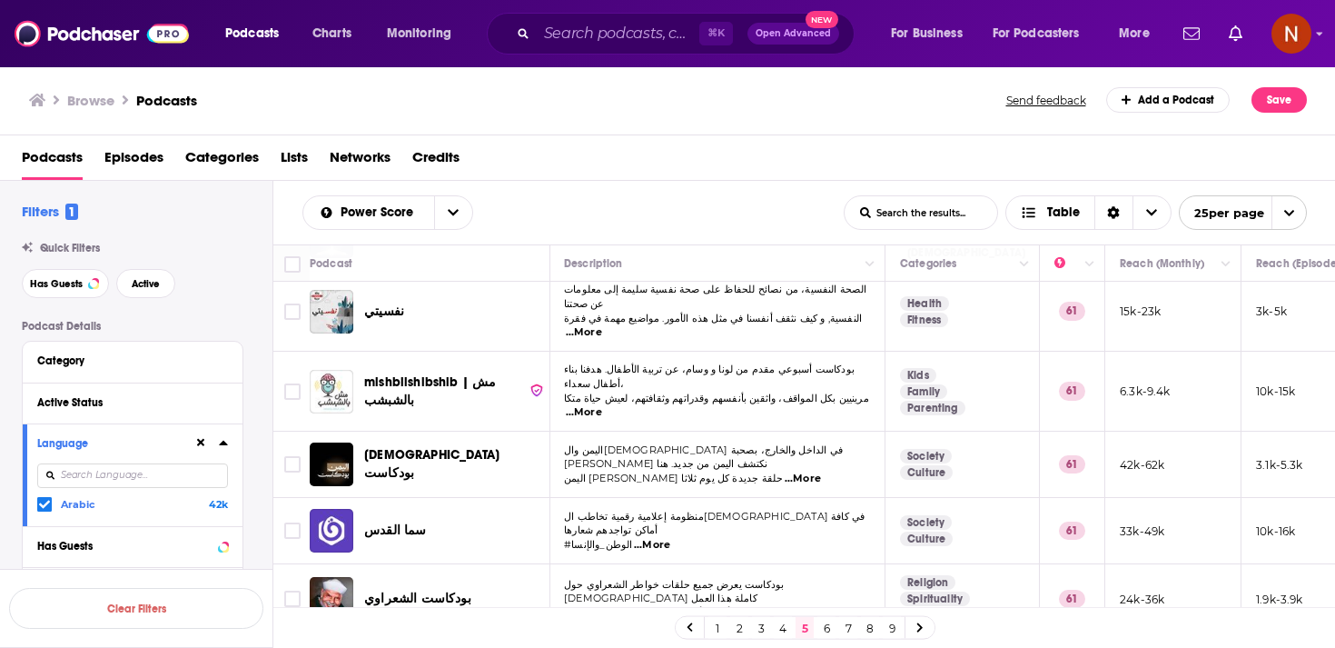
click at [827, 628] on link "6" at bounding box center [827, 628] width 18 height 22
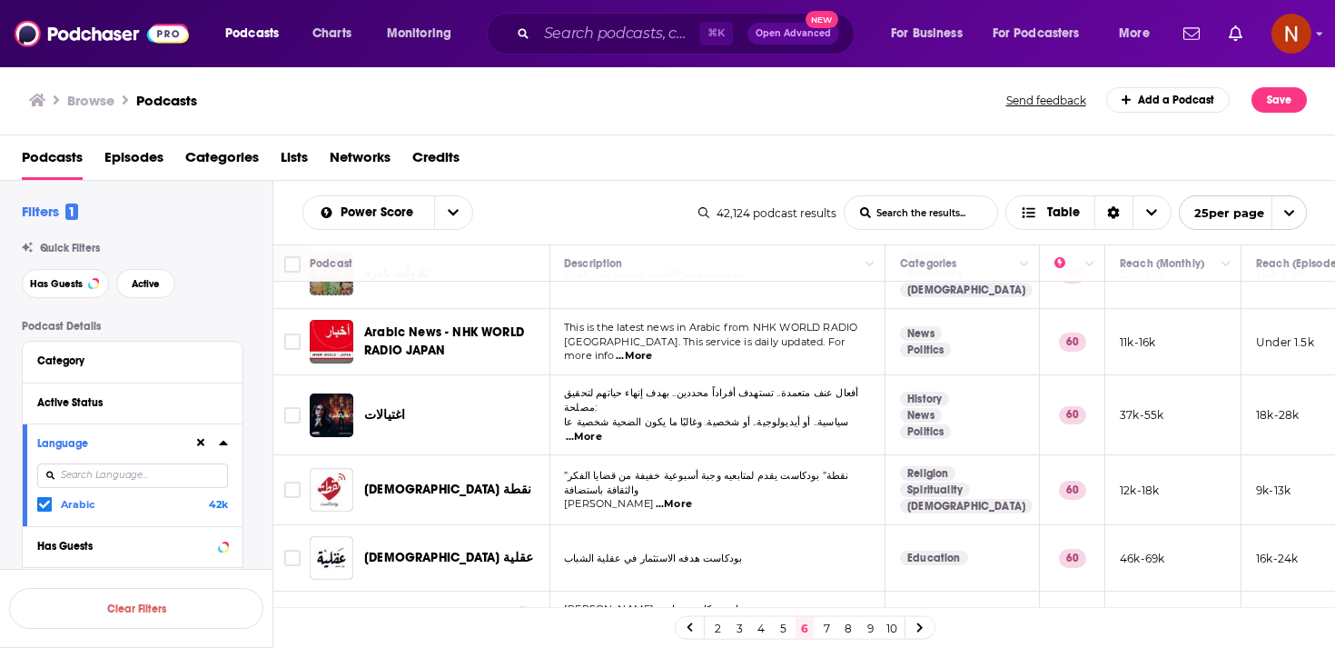
scroll to position [191, 1]
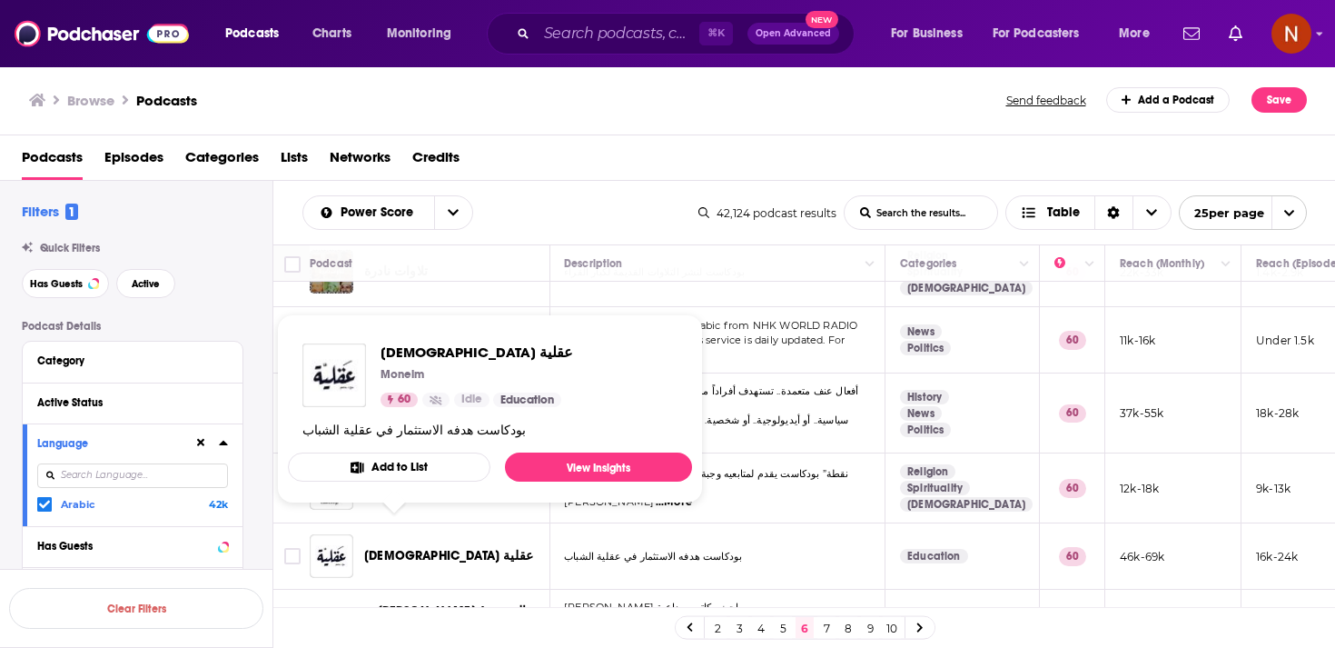
click at [414, 548] on span "[DEMOGRAPHIC_DATA] عقلية" at bounding box center [448, 555] width 169 height 15
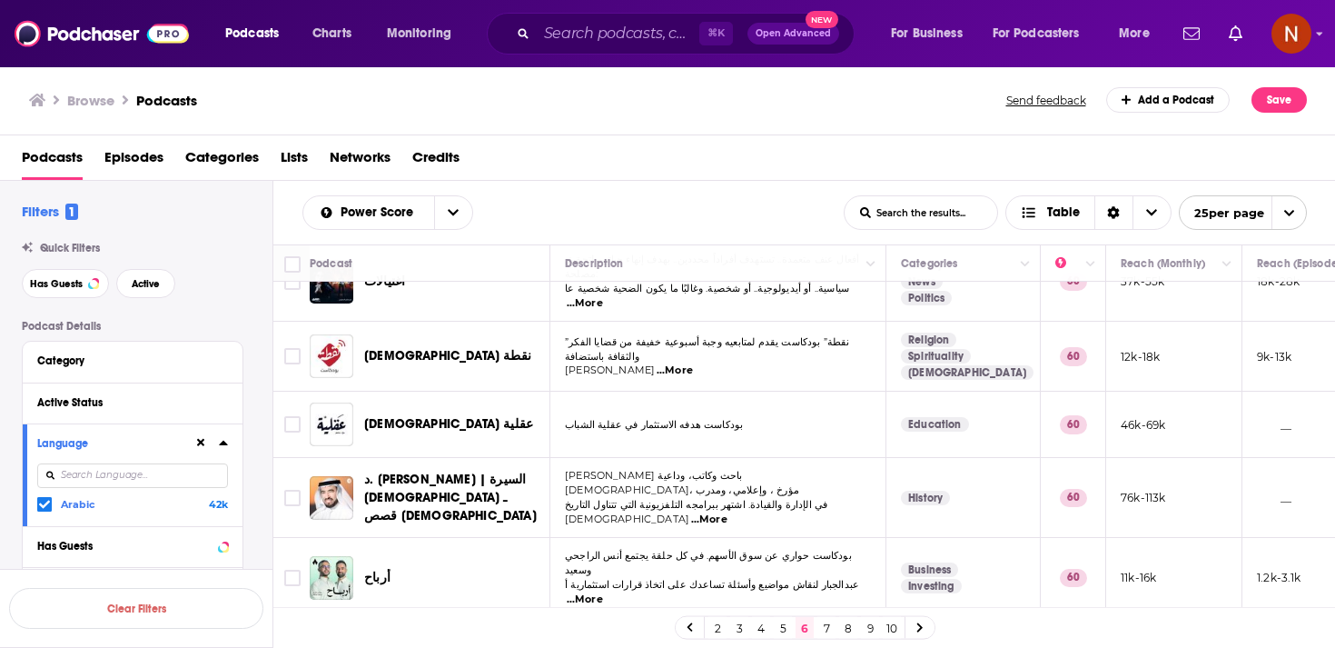
scroll to position [341, 0]
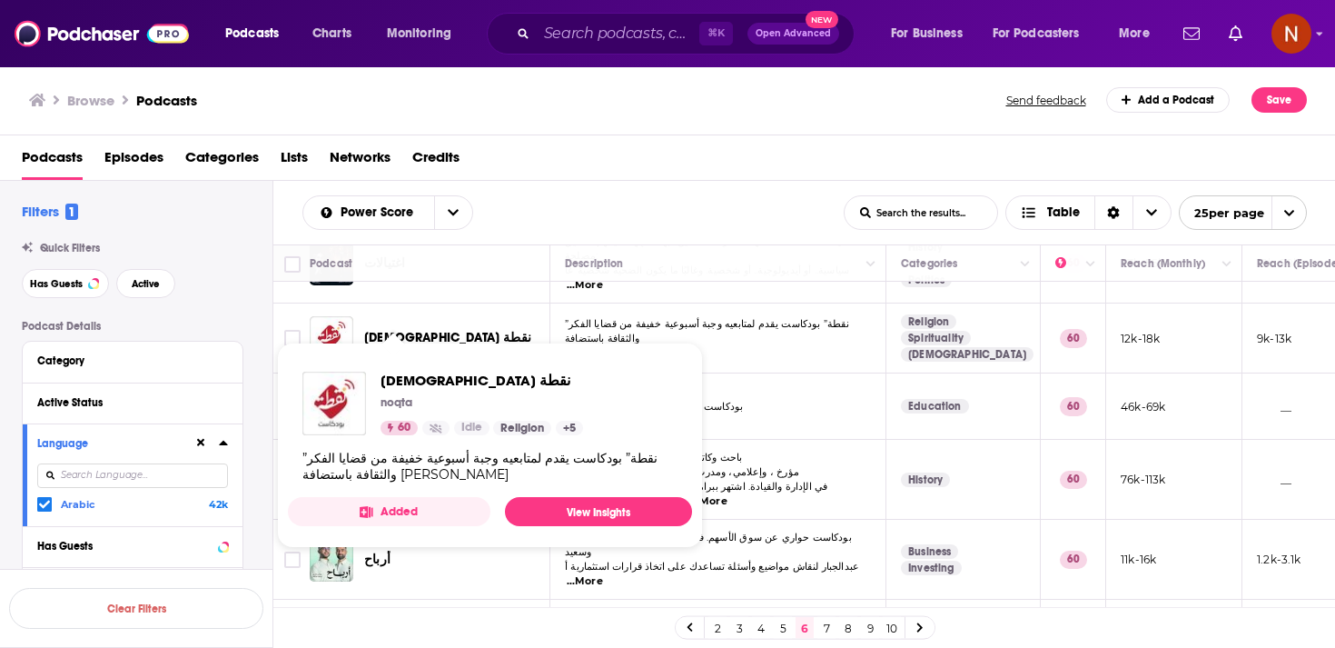
click at [407, 330] on span "[DEMOGRAPHIC_DATA] نقطة" at bounding box center [447, 337] width 167 height 15
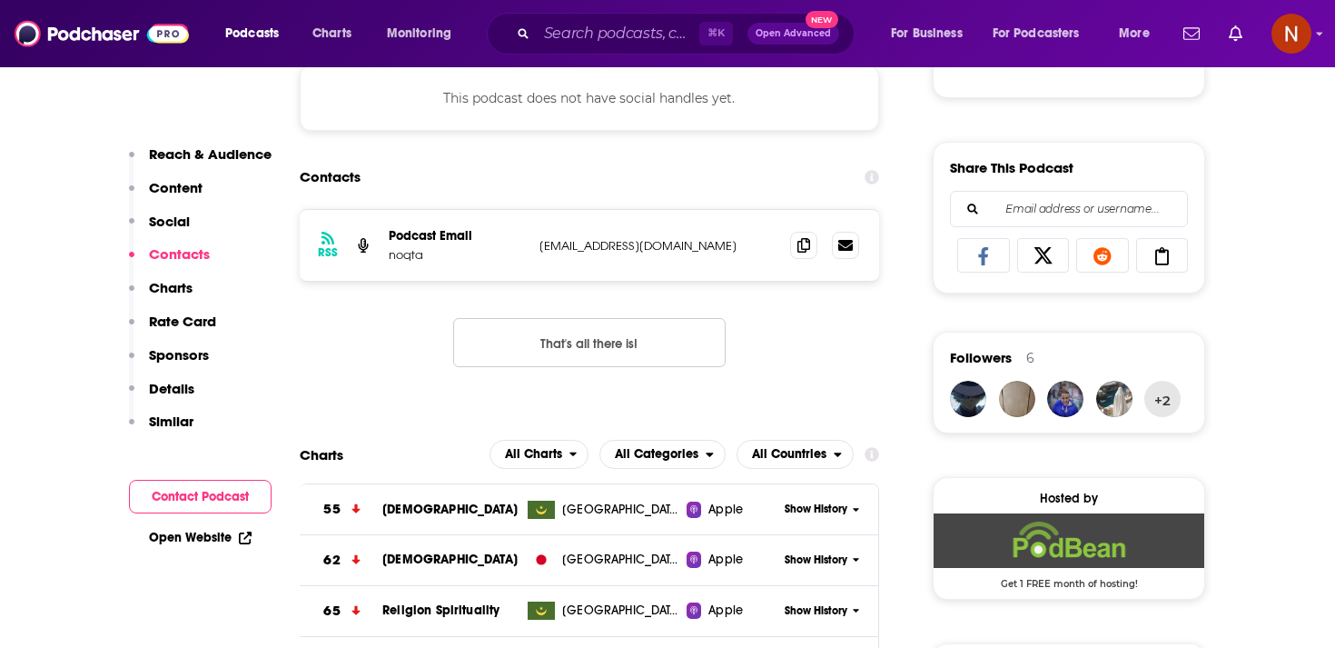
scroll to position [1130, 0]
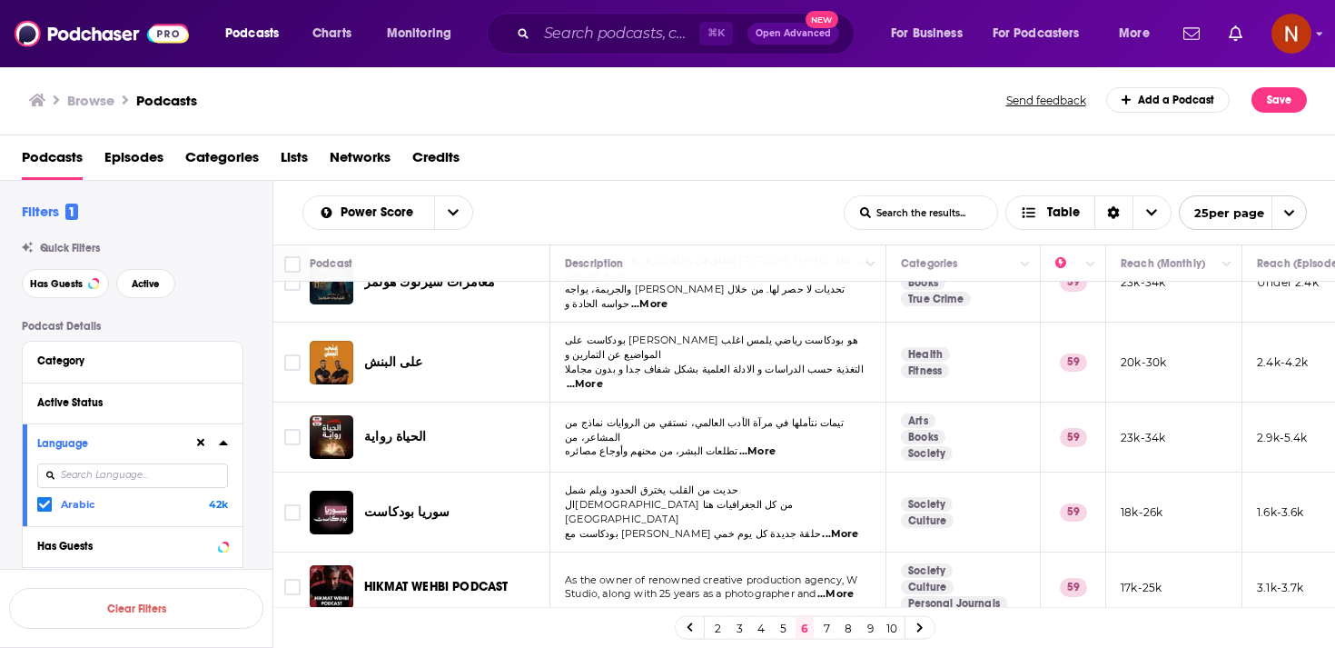
scroll to position [1358, 0]
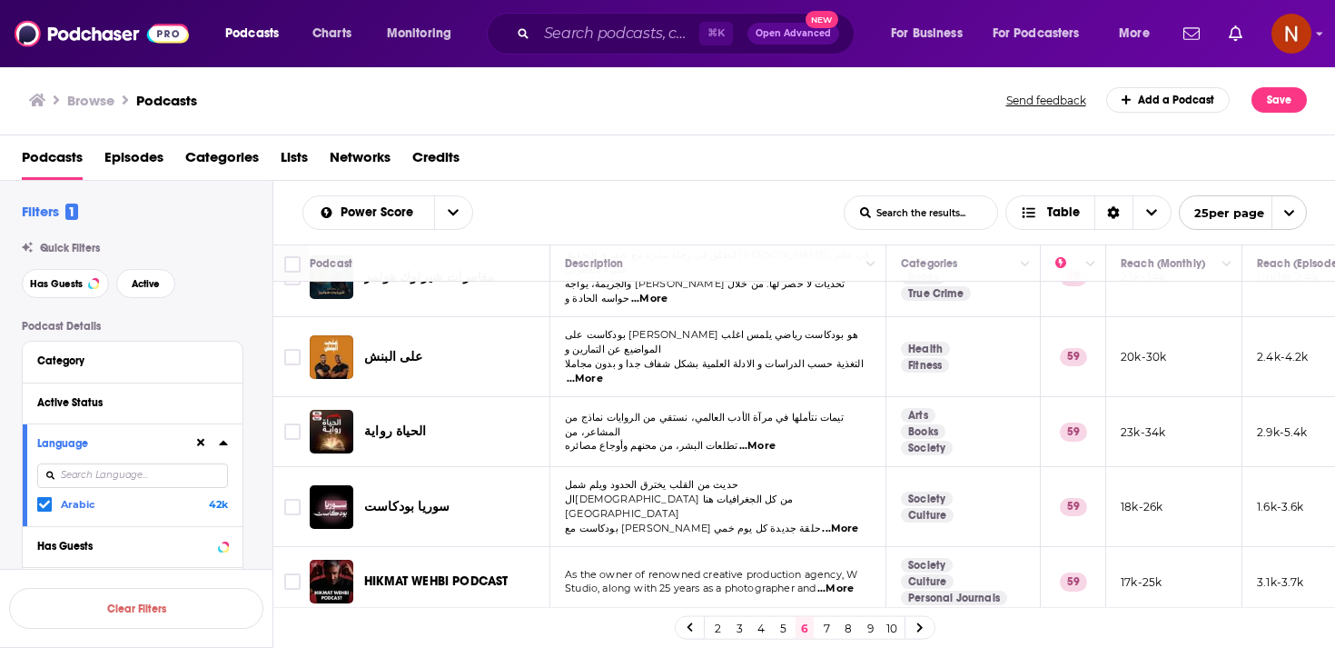
click at [827, 629] on link "7" at bounding box center [827, 628] width 18 height 22
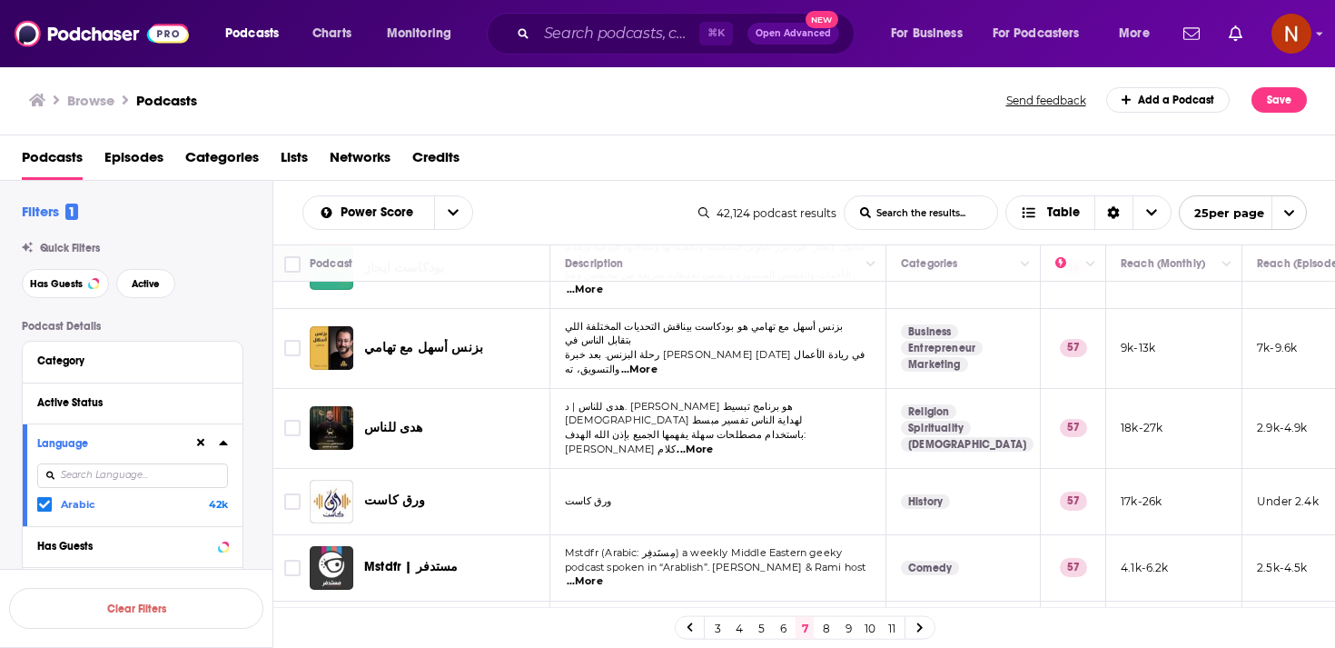
scroll to position [897, 0]
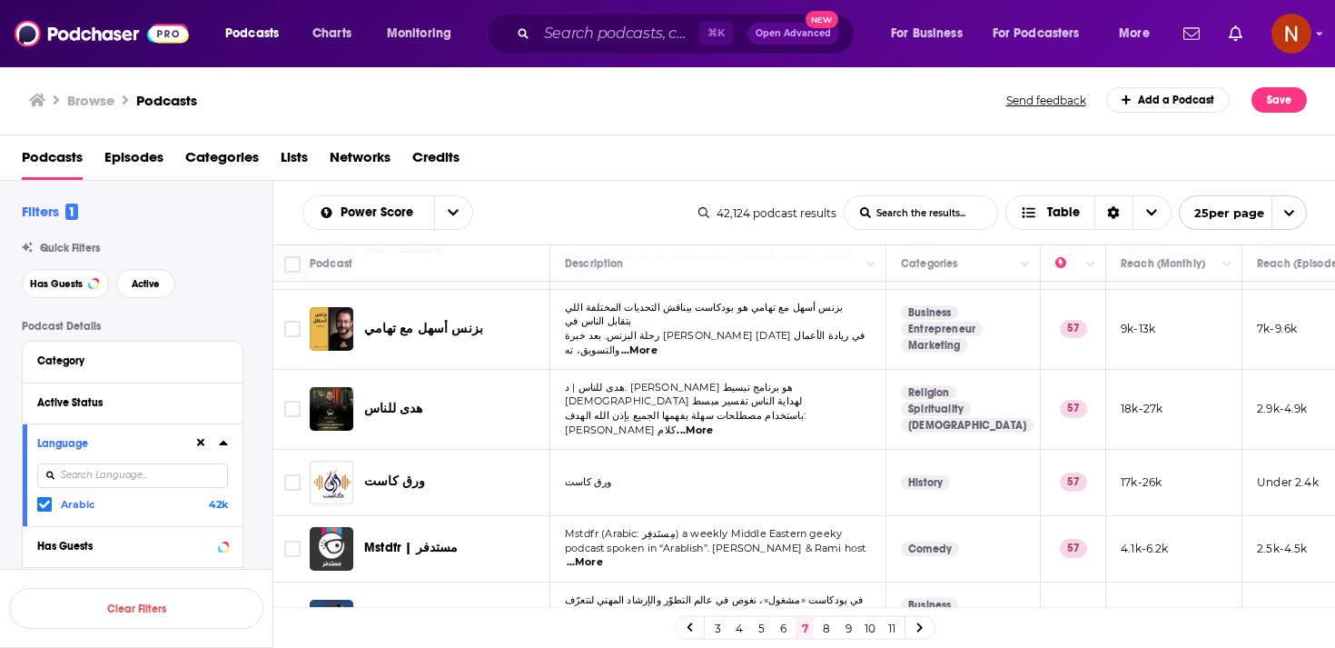
click at [381, 441] on div "Podcasts Charts Monitoring ⌘ K Open Advanced New For Business For Podcasters Mo…" at bounding box center [667, 324] width 1335 height 648
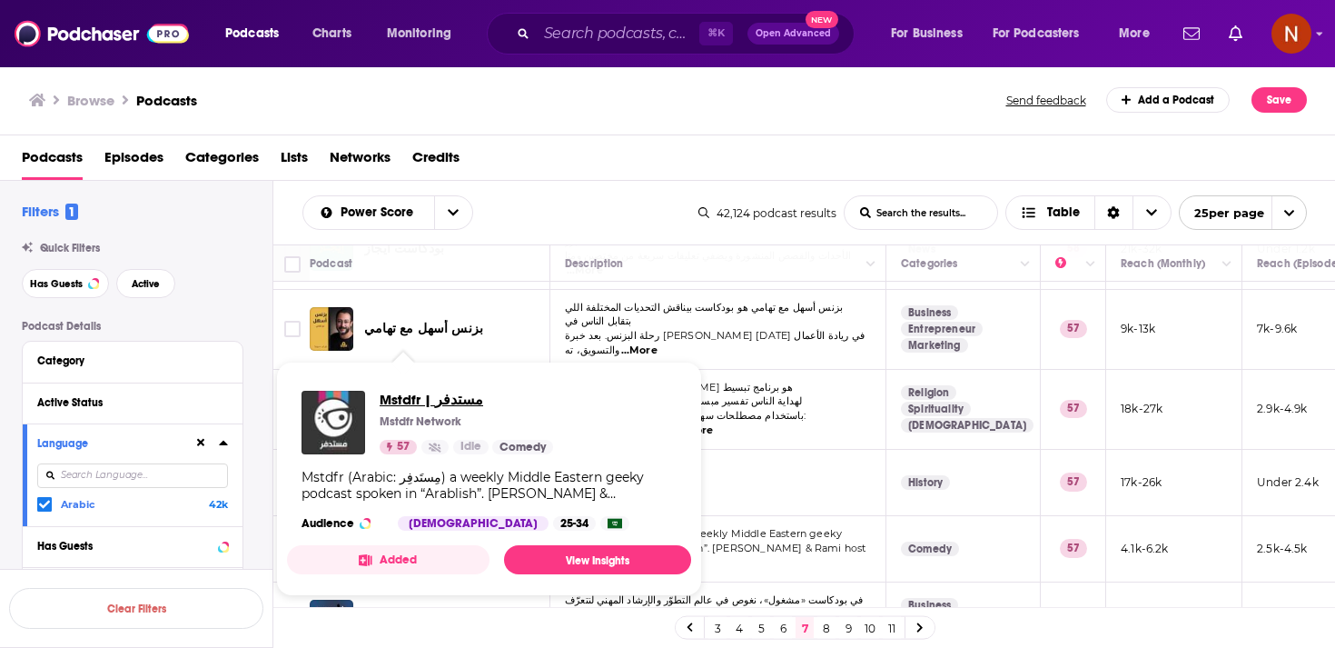
click at [424, 402] on span "Mstdfr | مستدفر" at bounding box center [466, 399] width 173 height 17
